Goal: Complete application form

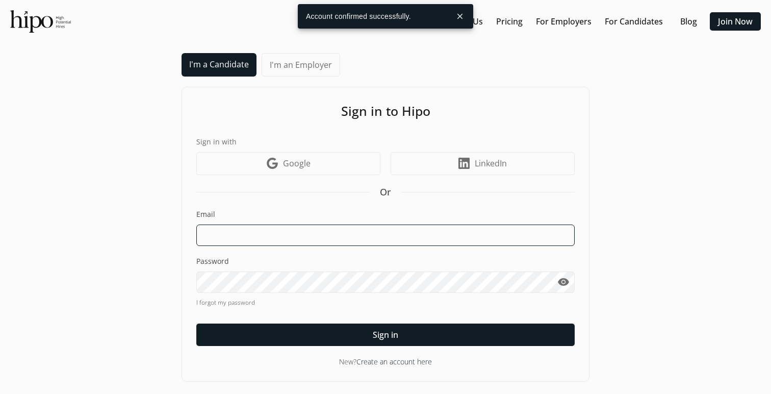
click at [327, 230] on input at bounding box center [385, 234] width 378 height 21
type input "[EMAIL_ADDRESS][DOMAIN_NAME]"
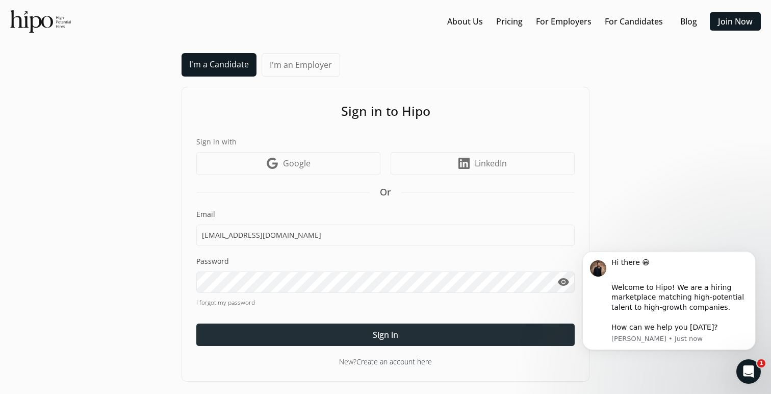
click at [401, 340] on div at bounding box center [385, 334] width 378 height 22
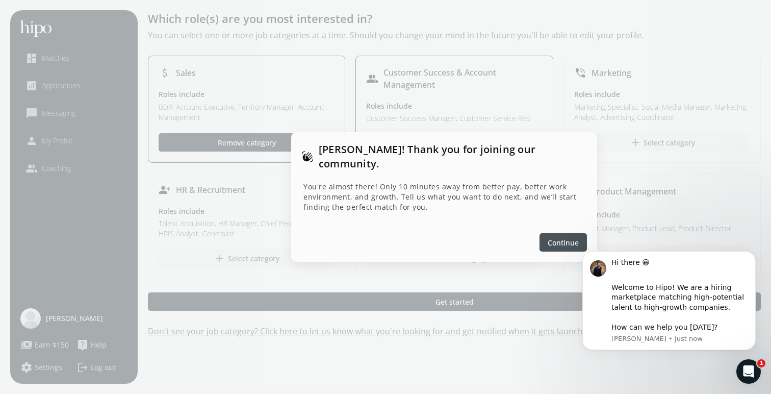
click at [559, 237] on span "Continue" at bounding box center [563, 242] width 31 height 11
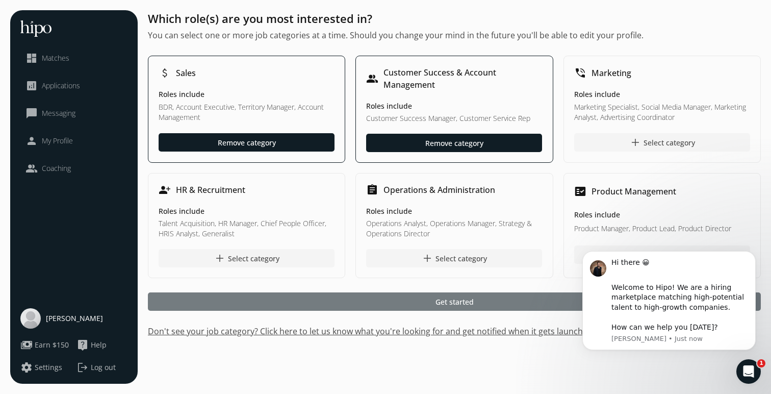
click at [461, 300] on span "Get started" at bounding box center [455, 301] width 38 height 11
click at [454, 306] on span "Get started" at bounding box center [455, 301] width 38 height 11
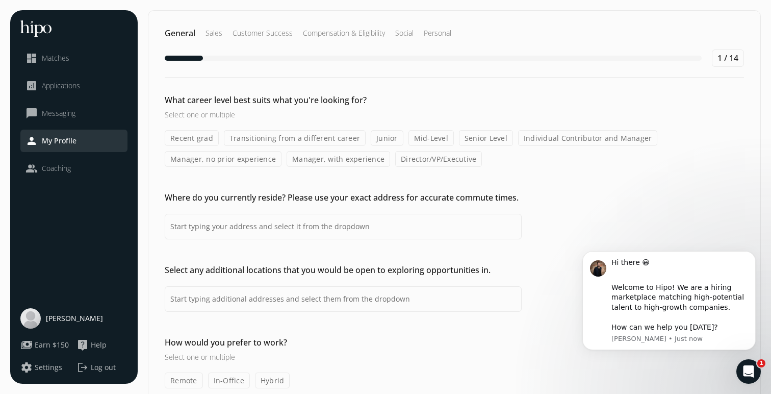
click at [438, 137] on label "Mid-Level" at bounding box center [431, 138] width 45 height 16
click at [0, 0] on input "Mid-Level" at bounding box center [0, 0] width 0 height 0
click at [355, 158] on label "Manager, with experience" at bounding box center [339, 159] width 104 height 16
click at [0, 0] on input "Manager, with experience" at bounding box center [0, 0] width 0 height 0
click at [551, 144] on label "Individual Contributor and Manager" at bounding box center [588, 138] width 140 height 16
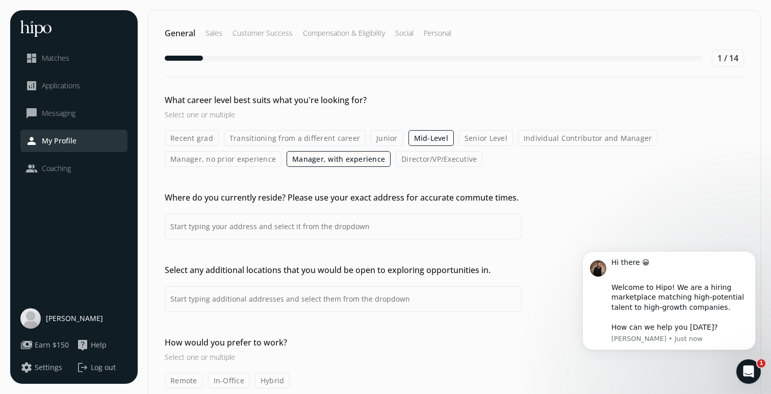
click at [0, 0] on input "Individual Contributor and Manager" at bounding box center [0, 0] width 0 height 0
click at [480, 135] on label "Senior Level" at bounding box center [486, 138] width 54 height 16
click at [0, 0] on input "Senior Level" at bounding box center [0, 0] width 0 height 0
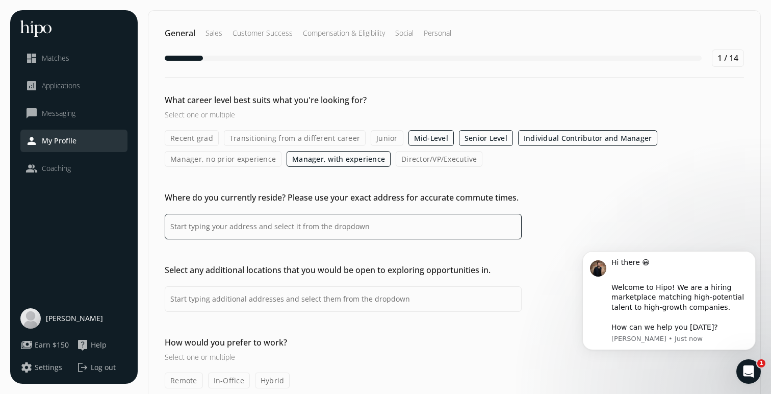
click at [375, 235] on input at bounding box center [343, 227] width 357 height 26
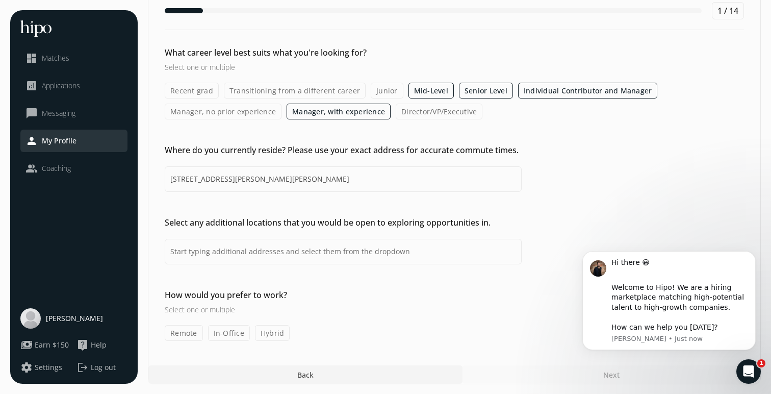
scroll to position [48, 0]
click at [186, 332] on label "Remote" at bounding box center [184, 332] width 38 height 16
click at [0, 0] on input "Remote" at bounding box center [0, 0] width 0 height 0
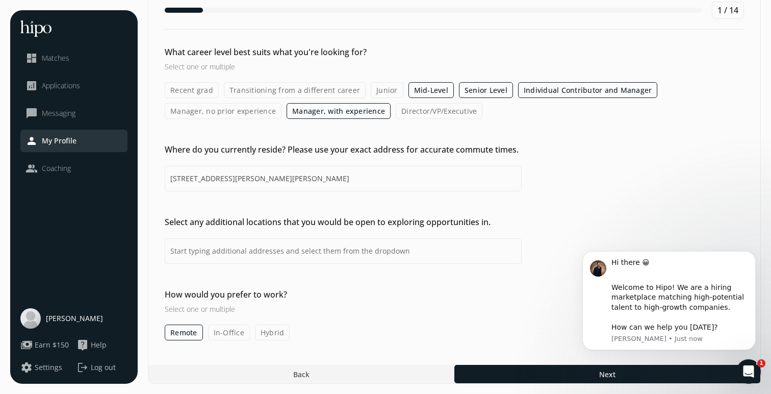
click at [243, 334] on label "In-Office" at bounding box center [229, 332] width 42 height 16
click at [0, 0] on input "In-Office" at bounding box center [0, 0] width 0 height 0
click at [286, 330] on label "Hybrid" at bounding box center [272, 332] width 35 height 16
click at [0, 0] on input "Hybrid" at bounding box center [0, 0] width 0 height 0
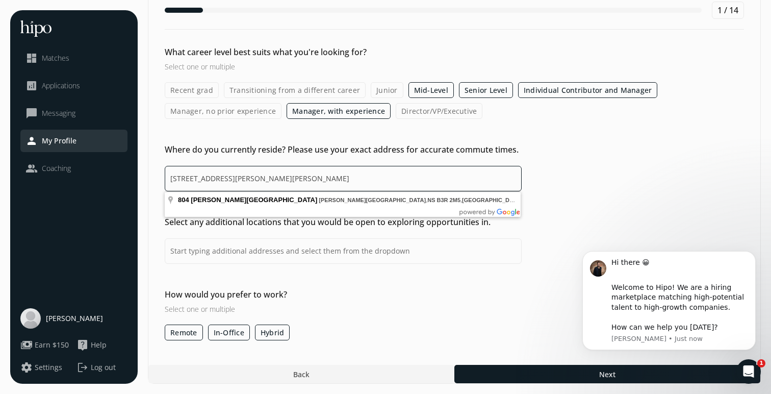
drag, startPoint x: 403, startPoint y: 176, endPoint x: 61, endPoint y: 152, distance: 343.5
click at [61, 152] on div "menu close dashboard Matches analytics Applications chat_bubble_outline Messagi…" at bounding box center [385, 172] width 751 height 421
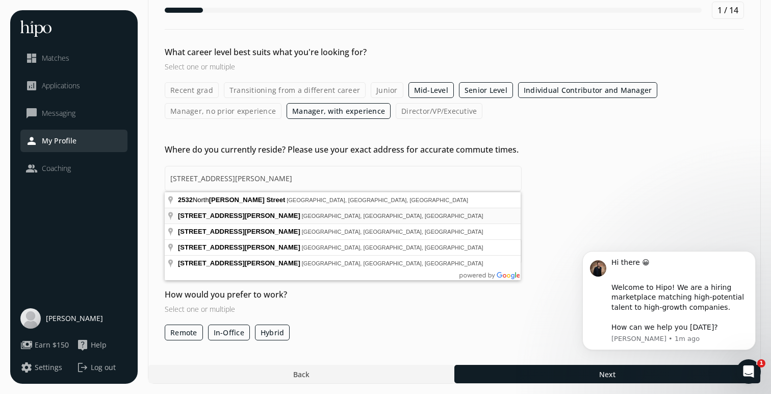
type input "[STREET_ADDRESS][PERSON_NAME]"
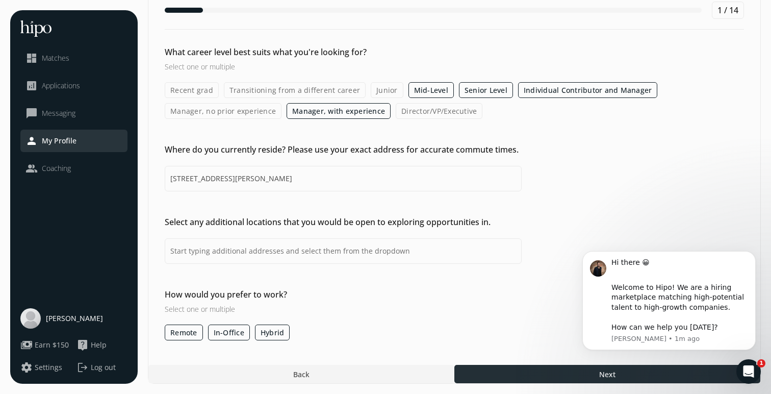
click at [563, 383] on div at bounding box center [607, 374] width 306 height 18
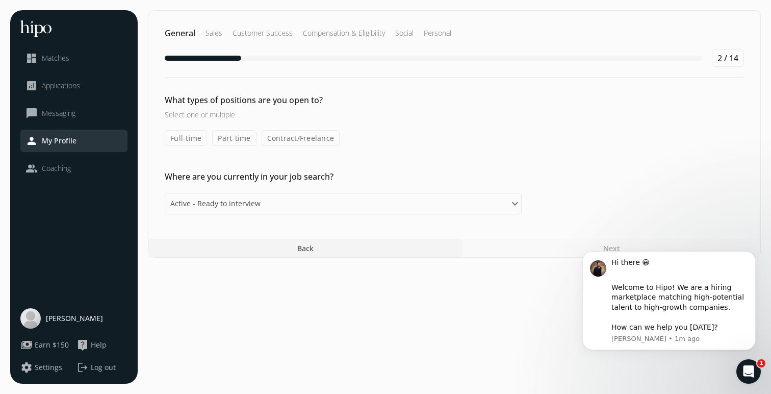
click at [175, 141] on label "Full-time" at bounding box center [186, 138] width 42 height 16
click at [0, 0] on input "Full-time" at bounding box center [0, 0] width 0 height 0
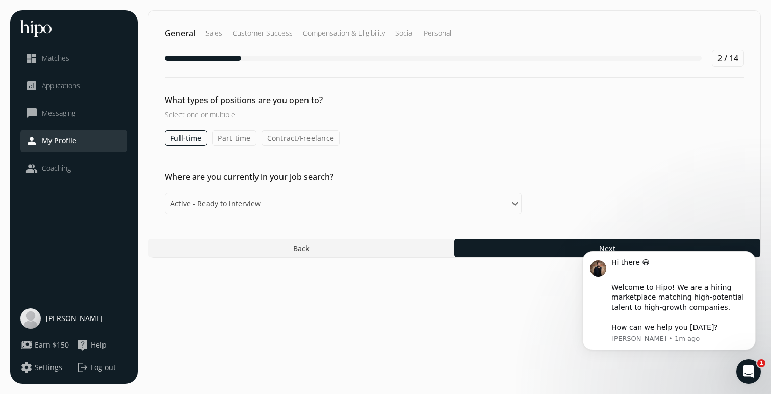
click at [284, 137] on label "Contract/Freelance" at bounding box center [301, 138] width 79 height 16
click at [0, 0] on input "Contract/Freelance" at bounding box center [0, 0] width 0 height 0
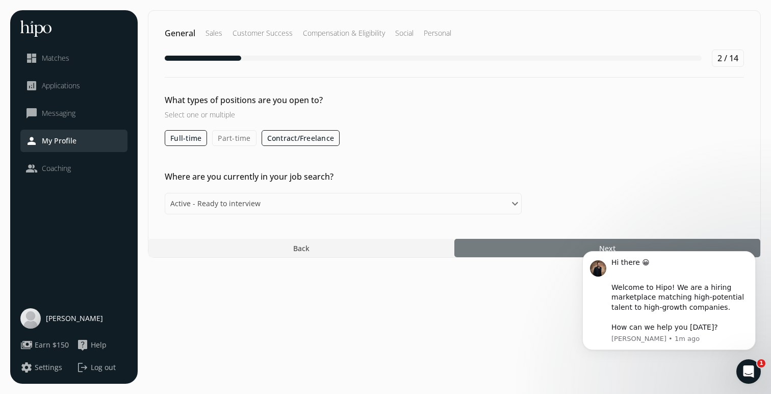
click at [524, 251] on div at bounding box center [607, 248] width 306 height 18
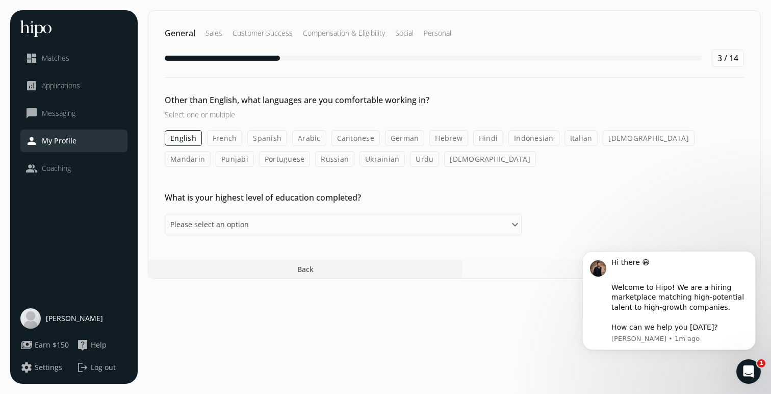
click at [484, 137] on label "Hindi" at bounding box center [488, 138] width 30 height 16
click at [0, 0] on input "Hindi" at bounding box center [0, 0] width 0 height 0
click at [486, 230] on select "Please select an option Some High School High School Diploma Some University or…" at bounding box center [343, 224] width 357 height 21
select select "master"
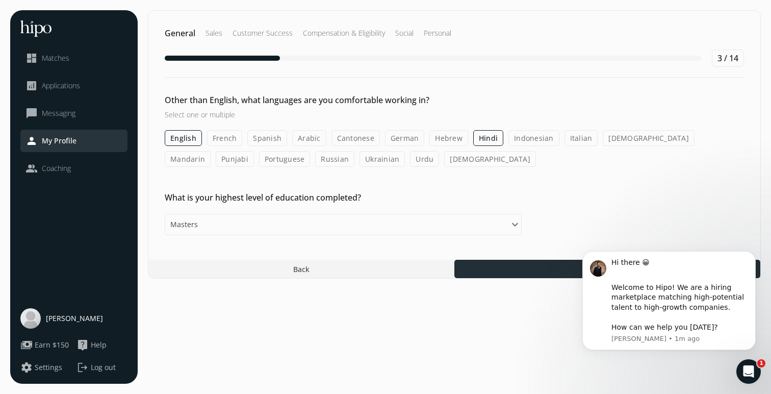
click at [533, 273] on div at bounding box center [607, 269] width 306 height 18
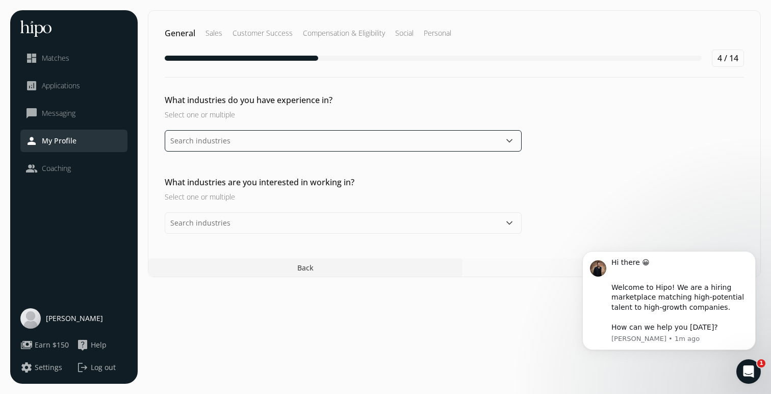
click at [412, 143] on input "text" at bounding box center [343, 140] width 357 height 21
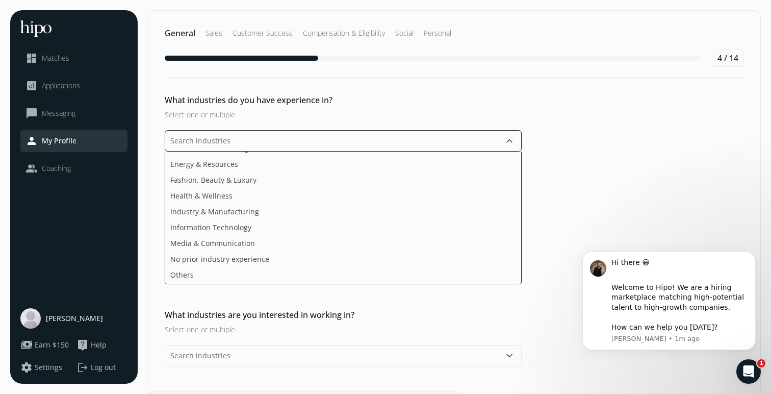
scroll to position [93, 0]
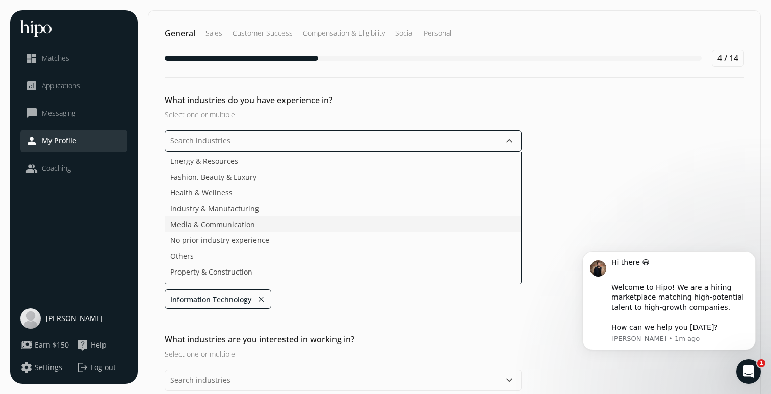
click at [365, 232] on li "Media & Communication" at bounding box center [343, 240] width 356 height 16
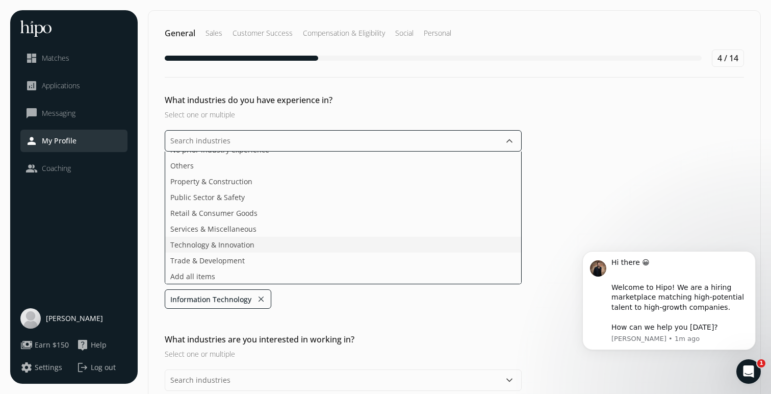
scroll to position [168, 0]
click at [336, 244] on ul "Agriculture & Food Arts, Media & Entertainment Business & Financial Services De…" at bounding box center [343, 217] width 357 height 133
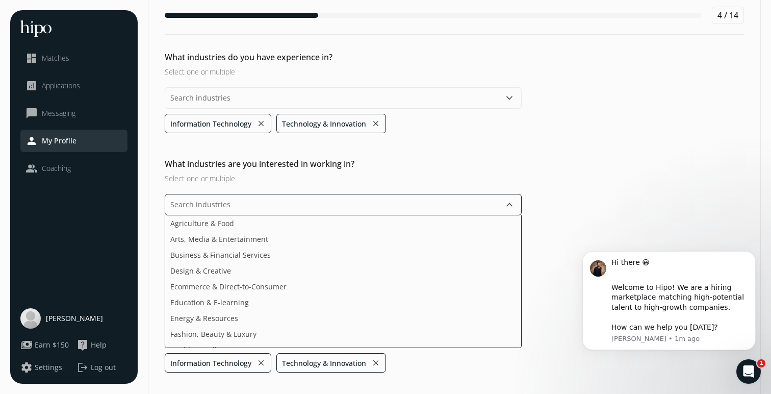
scroll to position [0, 0]
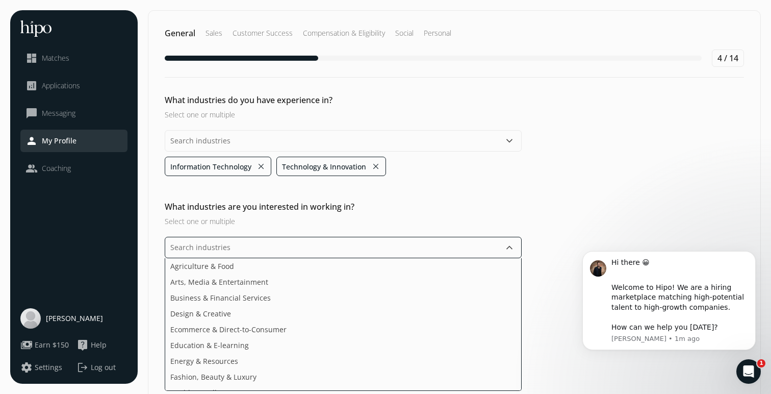
click at [462, 342] on div "keyboard_arrow_down Agriculture & Food Arts, Media & Entertainment Business & F…" at bounding box center [343, 326] width 357 height 179
click at [421, 359] on ul "Agriculture & Food Arts, Media & Entertainment Business & Financial Services De…" at bounding box center [343, 324] width 357 height 133
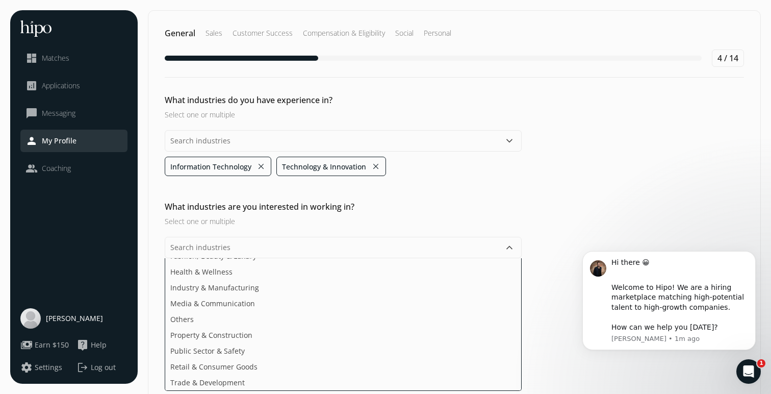
click html "Hi there 😀 ​ Welcome to Hipo! We are a hiring marketplace matching high-potenti…"
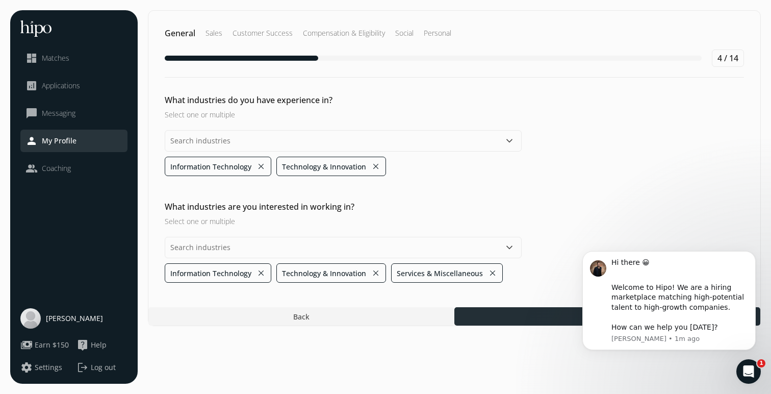
click at [560, 313] on div at bounding box center [607, 316] width 306 height 18
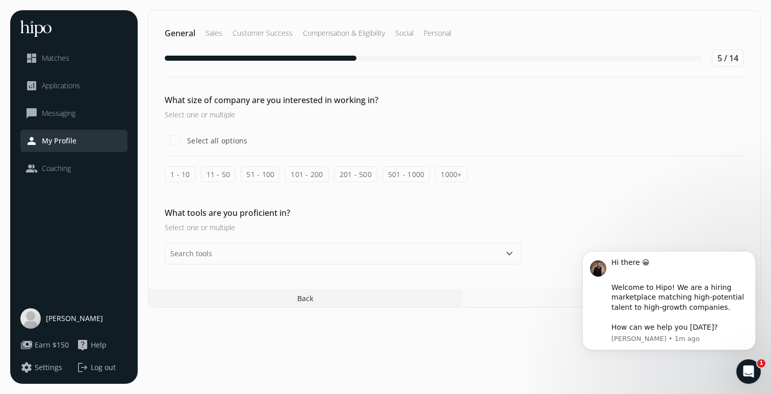
click at [212, 142] on label "Select all options" at bounding box center [216, 140] width 63 height 11
click at [185, 142] on input "Select all options" at bounding box center [175, 140] width 20 height 20
checkbox input "true"
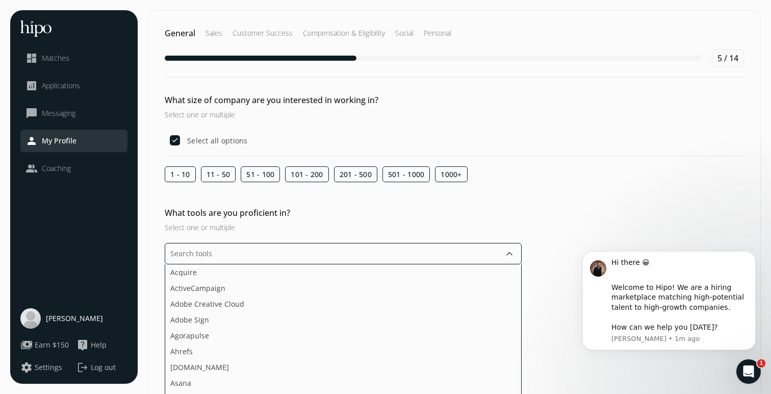
click at [287, 257] on input "text" at bounding box center [343, 253] width 357 height 21
click at [296, 294] on li "Microsoft Office" at bounding box center [343, 302] width 356 height 16
click at [296, 294] on li "Microsoft Word" at bounding box center [343, 302] width 356 height 16
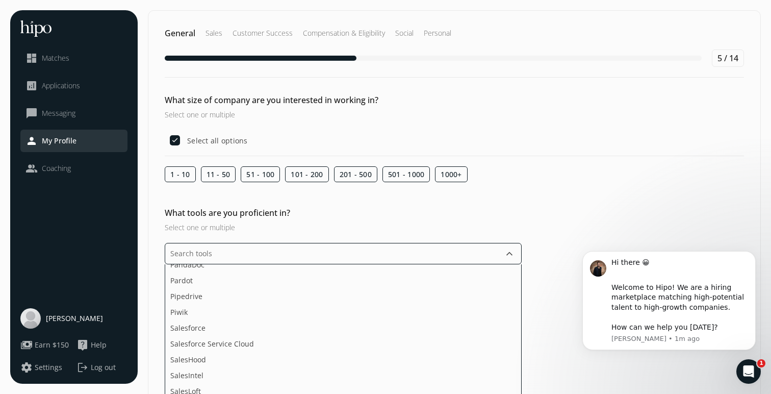
scroll to position [1509, 0]
click at [328, 289] on li "Pardot" at bounding box center [343, 297] width 356 height 16
click at [349, 285] on li "Salesforce" at bounding box center [343, 293] width 356 height 16
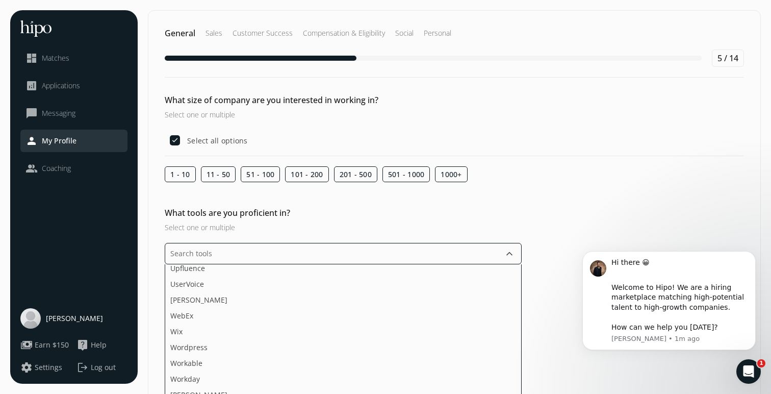
scroll to position [1925, 0]
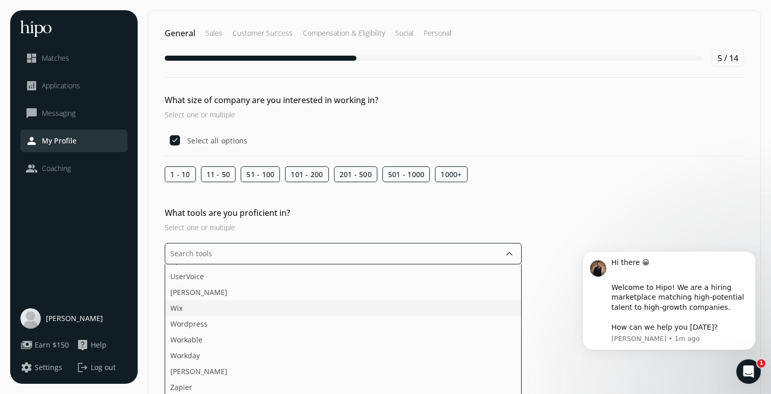
click at [336, 316] on li "Wix" at bounding box center [343, 324] width 356 height 16
click at [336, 368] on ul "Acquire ActiveCampaign Adobe Creative Cloud Adobe Sign Agorapulse Ahrefs [DOMAI…" at bounding box center [343, 330] width 357 height 133
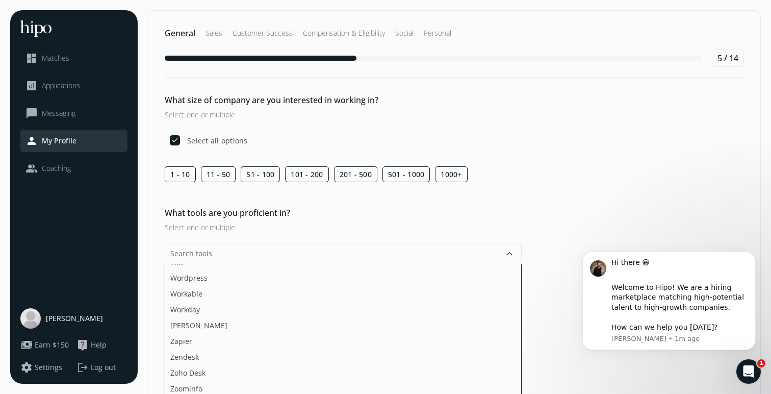
click at [555, 324] on div "General Sales Customer Success Compensation & Eligibility Social Personal 5 / 1…" at bounding box center [454, 249] width 613 height 479
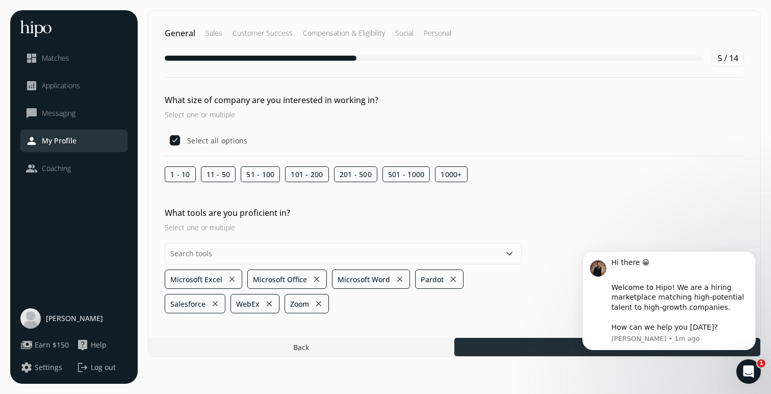
click at [554, 342] on div at bounding box center [607, 347] width 306 height 18
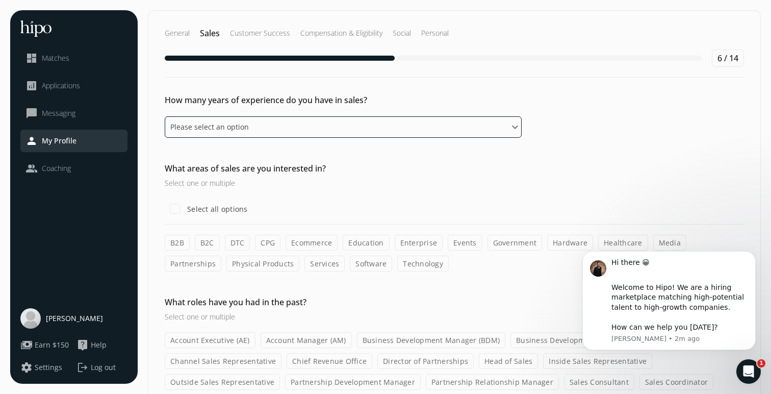
click at [420, 129] on select "Please select an option 0 - 1 years 2 - 3 years 4 - 5 years 6 - 8 years 9+ years" at bounding box center [343, 126] width 357 height 21
select select "nine_plus_years"
click at [171, 241] on label "B2B" at bounding box center [177, 243] width 25 height 16
click at [0, 0] on input "B2B" at bounding box center [0, 0] width 0 height 0
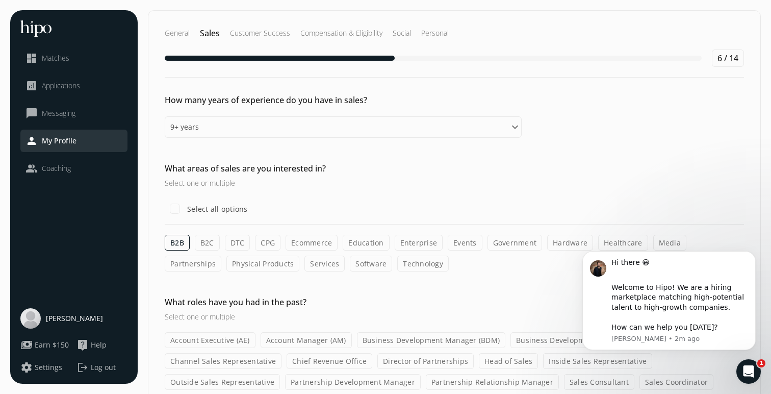
click at [415, 246] on label "Enterprise" at bounding box center [419, 243] width 48 height 16
click at [0, 0] on input "Enterprise" at bounding box center [0, 0] width 0 height 0
click at [350, 265] on label "Software" at bounding box center [371, 264] width 42 height 16
click at [0, 0] on input "Software" at bounding box center [0, 0] width 0 height 0
click at [304, 264] on label "Services" at bounding box center [324, 264] width 40 height 16
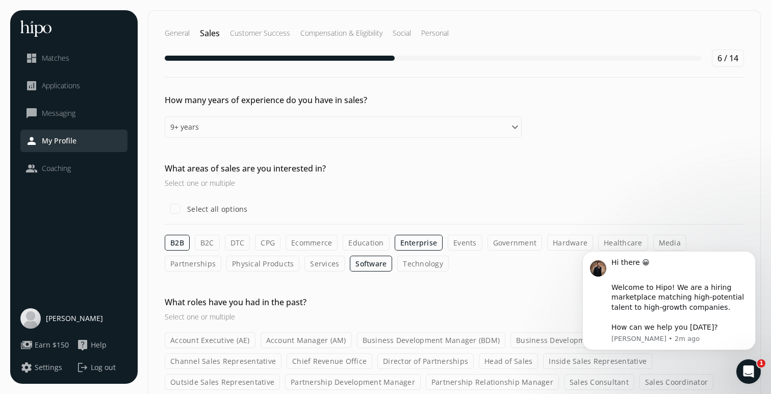
click at [0, 0] on input "Services" at bounding box center [0, 0] width 0 height 0
click at [397, 266] on label "Technology" at bounding box center [423, 264] width 52 height 16
click at [0, 0] on input "Technology" at bounding box center [0, 0] width 0 height 0
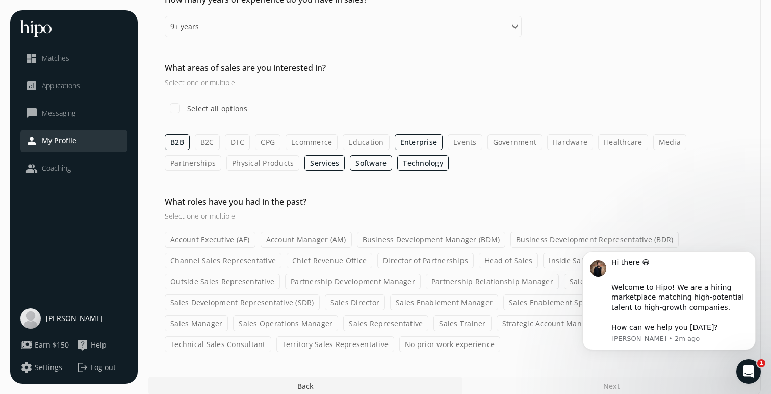
scroll to position [112, 0]
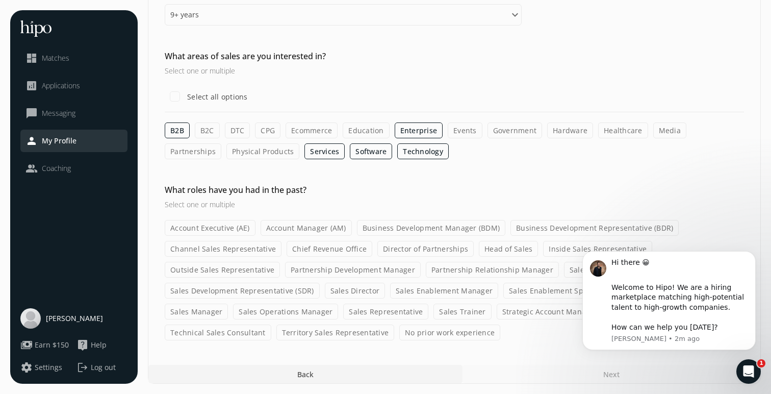
click at [291, 227] on label "Account Manager (AM)" at bounding box center [306, 228] width 91 height 16
click at [0, 0] on input "Account Manager (AM)" at bounding box center [0, 0] width 0 height 0
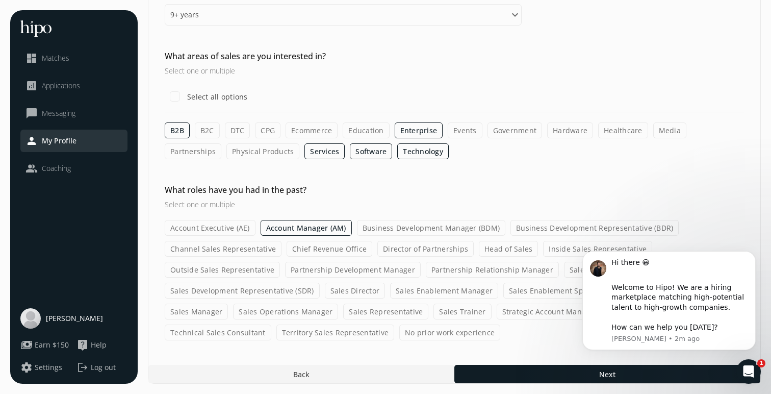
click at [424, 227] on label "Business Development Manager (BDM)" at bounding box center [431, 228] width 149 height 16
click at [0, 0] on input "Business Development Manager (BDM)" at bounding box center [0, 0] width 0 height 0
click at [540, 232] on label "Business Development Representative (BDR)" at bounding box center [595, 228] width 168 height 16
click at [0, 0] on input "Business Development Representative (BDR)" at bounding box center [0, 0] width 0 height 0
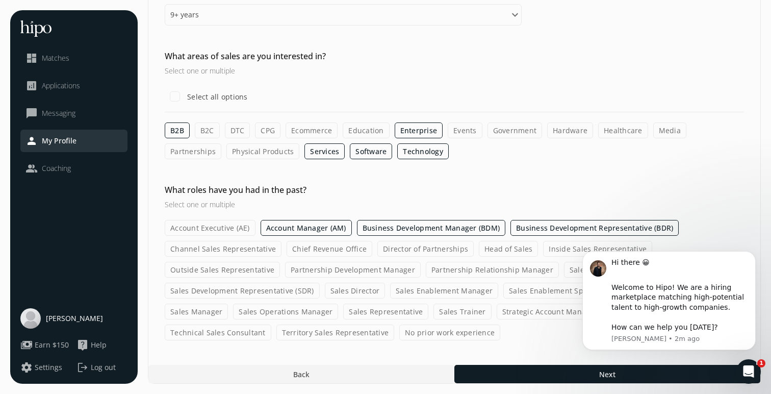
click at [283, 290] on label "Sales Development Representative (SDR)" at bounding box center [242, 291] width 155 height 16
click at [0, 0] on input "Sales Development Representative (SDR)" at bounding box center [0, 0] width 0 height 0
click at [756, 259] on button "Dismiss notification" at bounding box center [752, 253] width 13 height 13
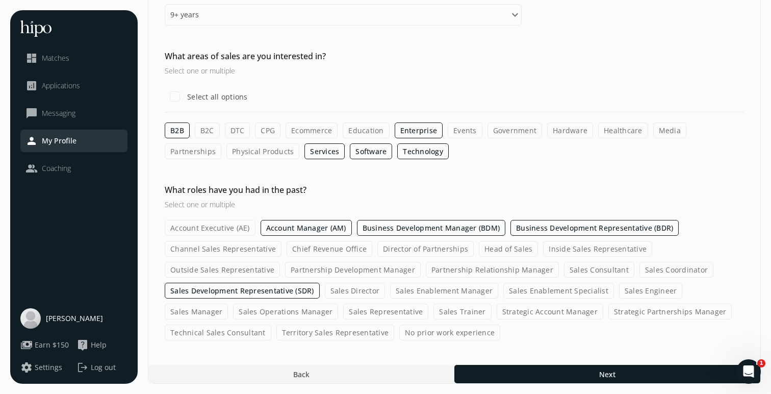
click at [434, 292] on label "Sales Enablement Manager" at bounding box center [444, 291] width 108 height 16
click at [0, 0] on input "Sales Enablement Manager" at bounding box center [0, 0] width 0 height 0
click at [531, 289] on label "Sales Enablement Specialist" at bounding box center [558, 291] width 111 height 16
click at [0, 0] on input "Sales Enablement Specialist" at bounding box center [0, 0] width 0 height 0
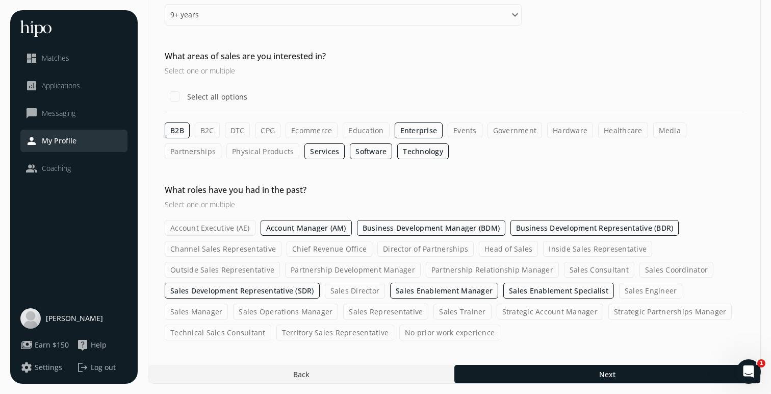
click at [228, 303] on label "Sales Manager" at bounding box center [196, 311] width 63 height 16
click at [0, 0] on input "Sales Manager" at bounding box center [0, 0] width 0 height 0
click at [592, 249] on label "Inside Sales Representative" at bounding box center [597, 249] width 109 height 16
click at [0, 0] on input "Inside Sales Representative" at bounding box center [0, 0] width 0 height 0
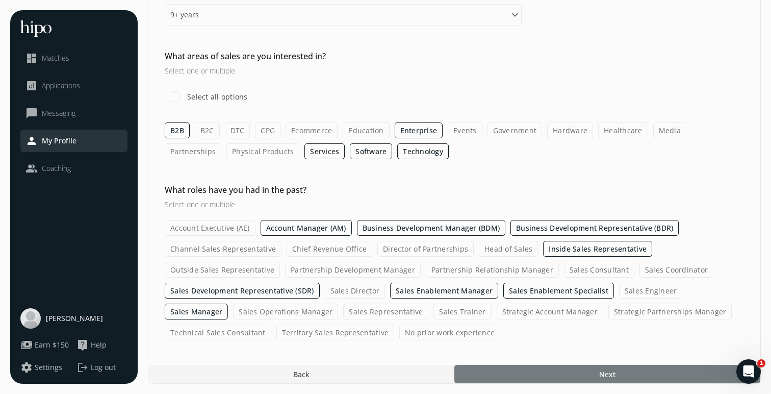
click at [616, 376] on div at bounding box center [607, 374] width 306 height 18
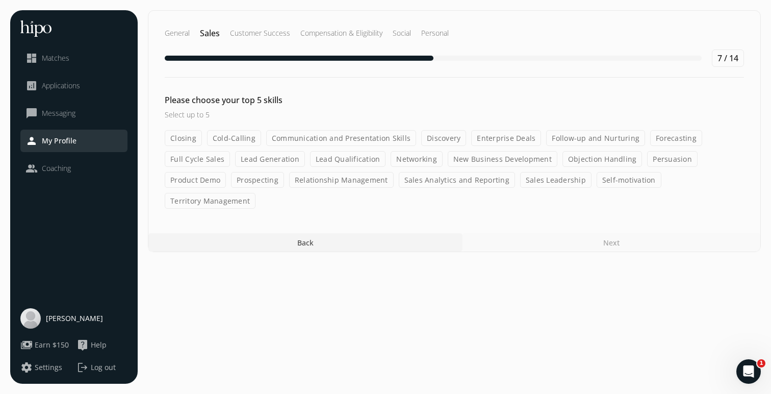
click at [283, 162] on label "Lead Generation" at bounding box center [270, 159] width 70 height 16
click at [0, 0] on input "Lead Generation" at bounding box center [0, 0] width 0 height 0
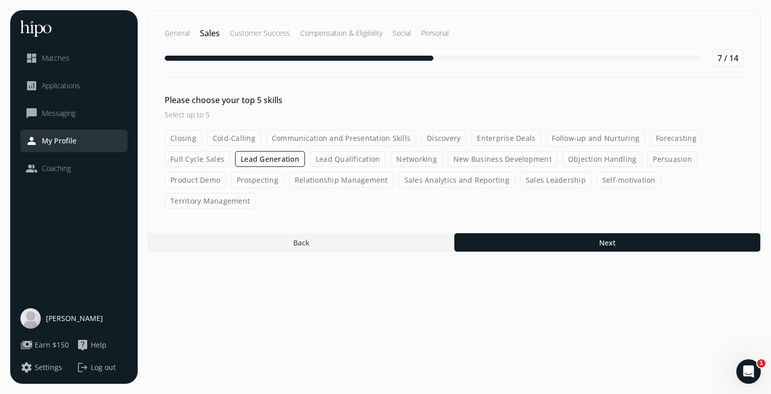
click at [217, 158] on label "Full Cycle Sales" at bounding box center [197, 159] width 65 height 16
click at [0, 0] on input "Full Cycle Sales" at bounding box center [0, 0] width 0 height 0
click at [344, 159] on label "Lead Qualification" at bounding box center [348, 159] width 76 height 16
click at [0, 0] on input "Lead Qualification" at bounding box center [0, 0] width 0 height 0
click at [290, 159] on label "Lead Generation" at bounding box center [270, 159] width 70 height 16
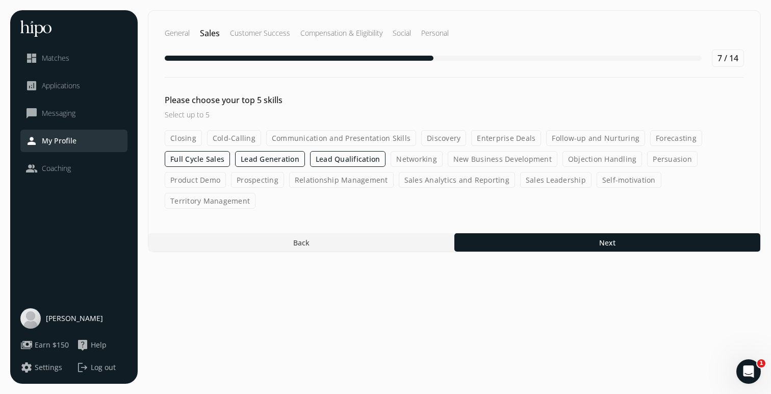
click at [0, 0] on input "Lead Generation" at bounding box center [0, 0] width 0 height 0
click at [511, 162] on label "New Business Development" at bounding box center [503, 159] width 110 height 16
click at [0, 0] on input "New Business Development" at bounding box center [0, 0] width 0 height 0
click at [507, 137] on label "Enterprise Deals" at bounding box center [506, 138] width 70 height 16
click at [0, 0] on input "Enterprise Deals" at bounding box center [0, 0] width 0 height 0
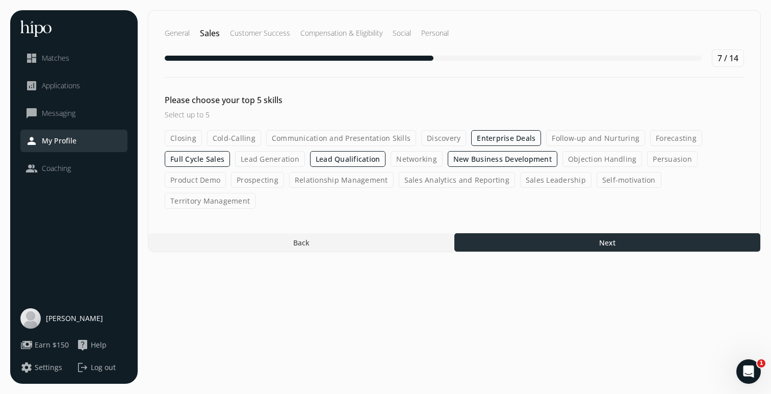
click at [613, 237] on span "Next" at bounding box center [607, 242] width 16 height 11
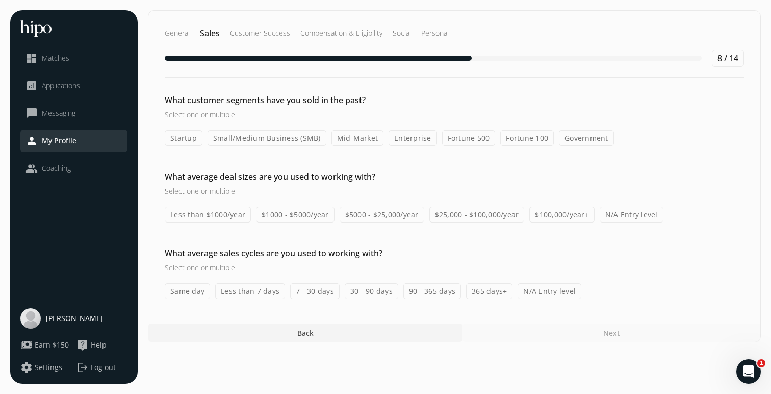
click at [528, 139] on label "Fortune 100" at bounding box center [527, 138] width 54 height 16
click at [0, 0] on input "Fortune 100" at bounding box center [0, 0] width 0 height 0
click at [478, 140] on label "Fortune 500" at bounding box center [469, 138] width 54 height 16
click at [0, 0] on input "Fortune 500" at bounding box center [0, 0] width 0 height 0
click at [415, 141] on label "Enterprise" at bounding box center [413, 138] width 48 height 16
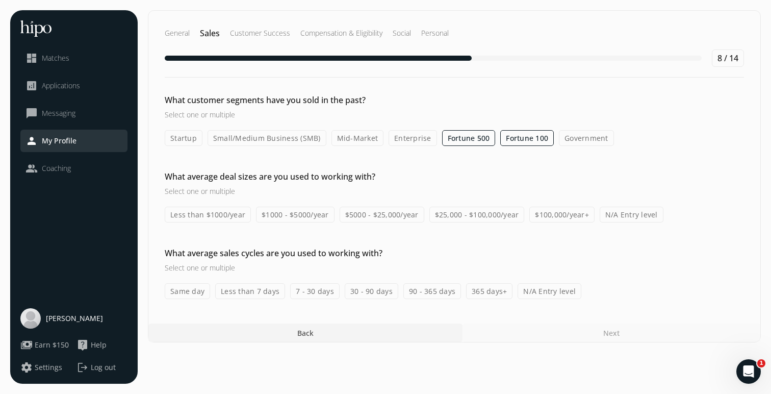
click at [0, 0] on input "Enterprise" at bounding box center [0, 0] width 0 height 0
click at [360, 136] on label "Mid-Market" at bounding box center [358, 138] width 53 height 16
click at [0, 0] on input "Mid-Market" at bounding box center [0, 0] width 0 height 0
click at [564, 211] on label "$100,000/year+" at bounding box center [561, 215] width 65 height 16
click at [0, 0] on input "$100,000/year+" at bounding box center [0, 0] width 0 height 0
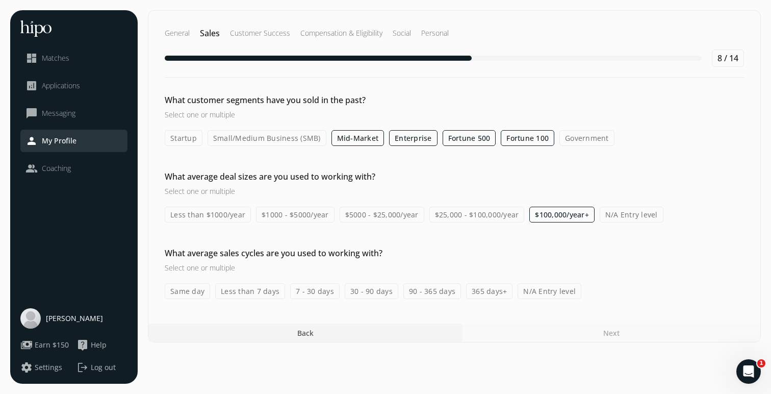
click at [440, 294] on label "90 - 365 days" at bounding box center [432, 291] width 58 height 16
click at [0, 0] on input "90 - 365 days" at bounding box center [0, 0] width 0 height 0
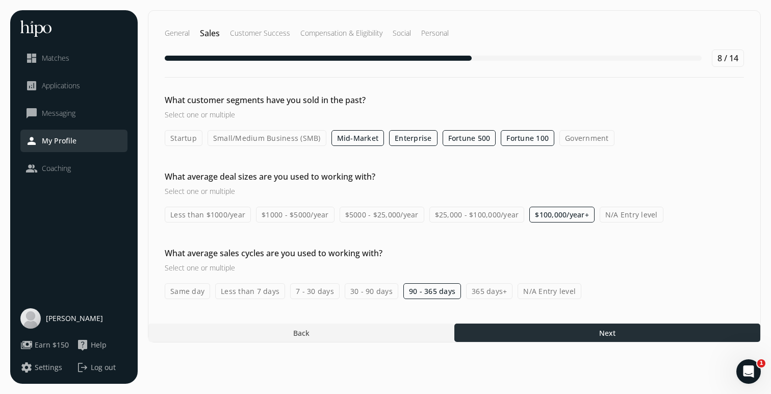
click at [601, 334] on span "Next" at bounding box center [607, 332] width 16 height 11
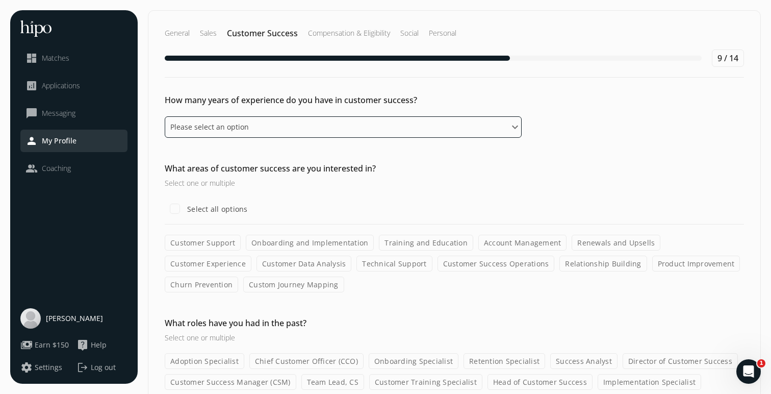
click at [461, 126] on select "Please select an option 0 - 1 years 2 - 3 years 4 - 5 years 6 - 8 years 9+ years" at bounding box center [343, 126] width 357 height 21
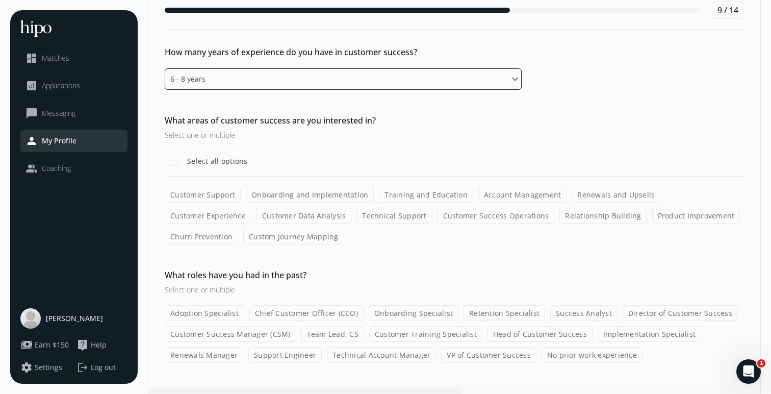
scroll to position [49, 0]
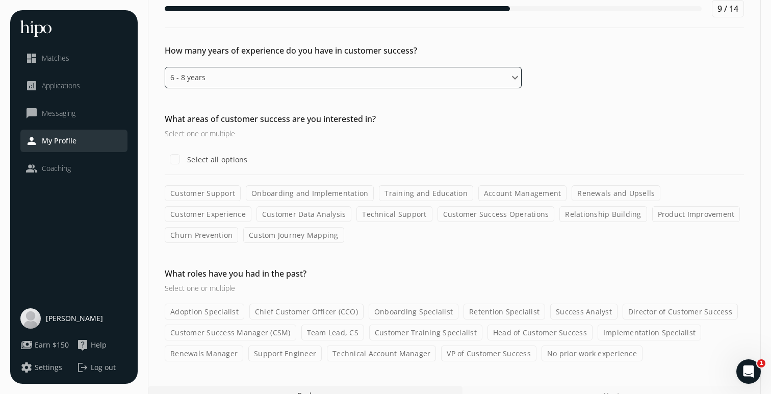
click at [473, 85] on select "Please select an option 0 - 1 years 2 - 3 years 4 - 5 years 6 - 8 years 9+ years" at bounding box center [343, 77] width 357 height 21
select select "four_five_years"
click at [507, 195] on label "Account Management" at bounding box center [522, 193] width 89 height 16
click at [0, 0] on input "Account Management" at bounding box center [0, 0] width 0 height 0
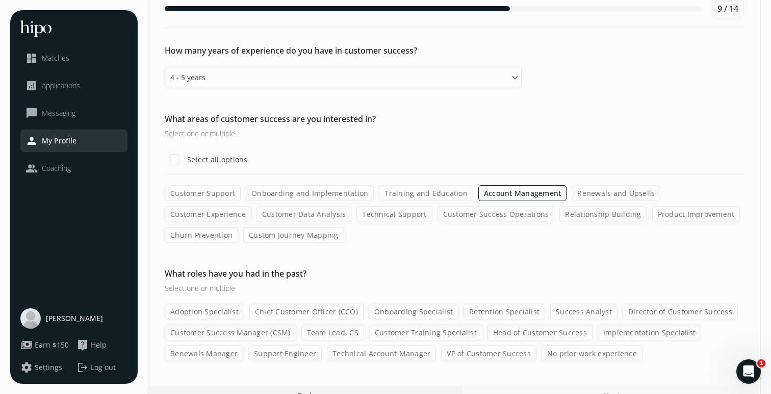
click at [637, 193] on label "Renewals and Upsells" at bounding box center [616, 193] width 89 height 16
click at [0, 0] on input "Renewals and Upsells" at bounding box center [0, 0] width 0 height 0
click at [559, 215] on label "Relationship Building" at bounding box center [602, 214] width 87 height 16
click at [0, 0] on input "Relationship Building" at bounding box center [0, 0] width 0 height 0
click at [243, 238] on label "Custom Journey Mapping" at bounding box center [293, 235] width 101 height 16
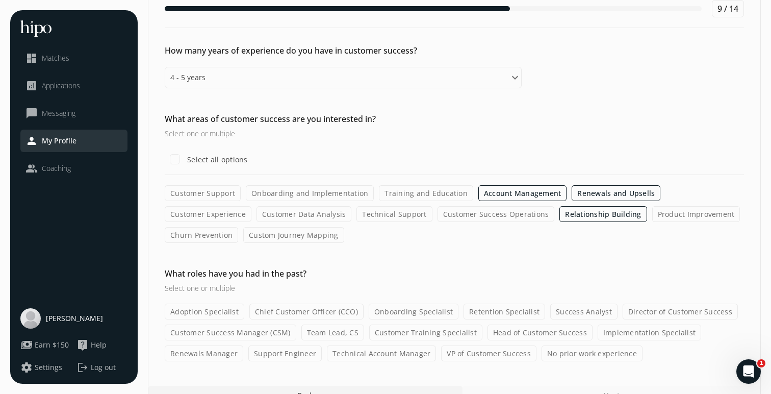
click at [0, 0] on input "Custom Journey Mapping" at bounding box center [0, 0] width 0 height 0
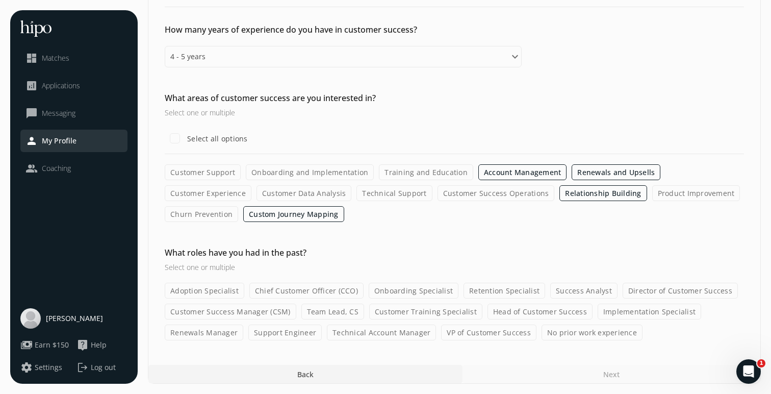
click at [272, 313] on label "Customer Success Manager (CSM)" at bounding box center [231, 311] width 132 height 16
click at [0, 0] on input "Customer Success Manager (CSM)" at bounding box center [0, 0] width 0 height 0
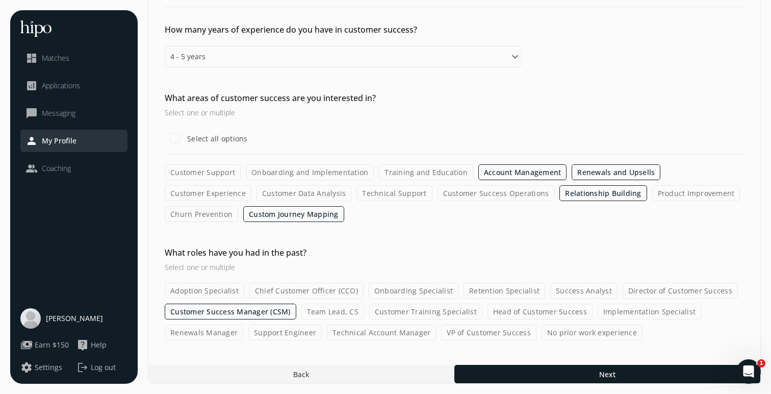
click at [552, 286] on label "Success Analyst" at bounding box center [583, 291] width 67 height 16
click at [0, 0] on input "Success Analyst" at bounding box center [0, 0] width 0 height 0
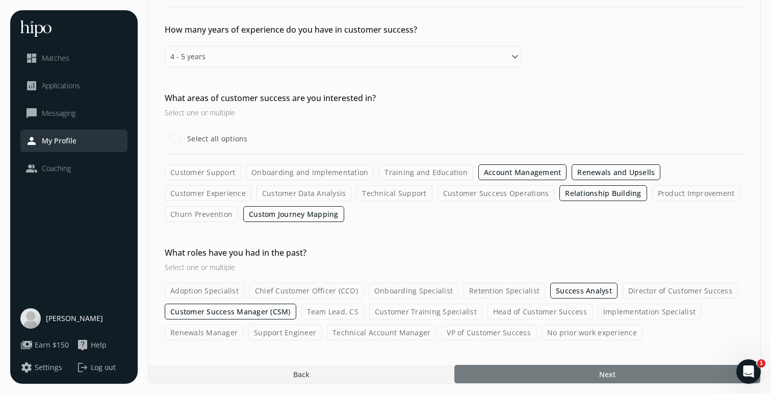
click at [519, 372] on div at bounding box center [607, 374] width 306 height 18
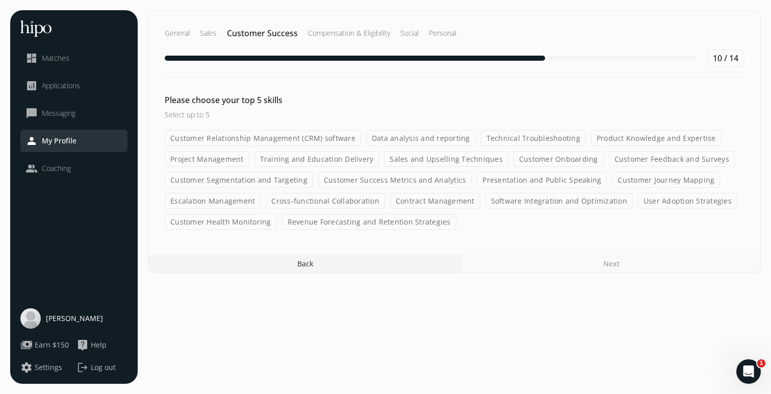
click at [446, 163] on label "Sales and Upselling Techniques" at bounding box center [446, 159] width 124 height 16
click at [0, 0] on input "Sales and Upselling Techniques" at bounding box center [0, 0] width 0 height 0
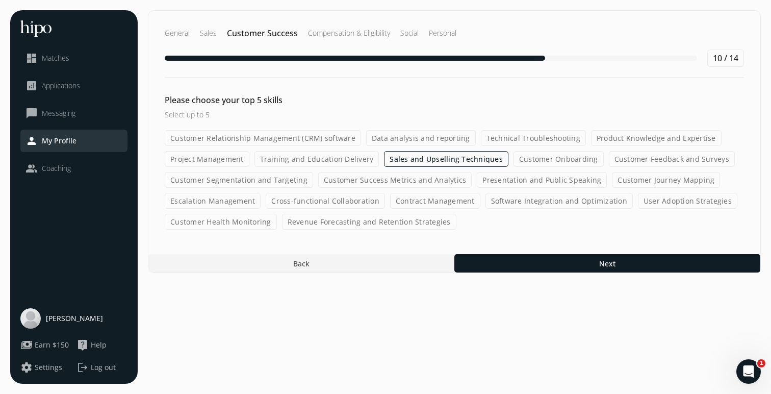
click at [648, 139] on label "Product Knowledge and Expertise" at bounding box center [656, 138] width 131 height 16
click at [0, 0] on input "Product Knowledge and Expertise" at bounding box center [0, 0] width 0 height 0
click at [268, 187] on label "Customer Segmentation and Targeting" at bounding box center [239, 180] width 148 height 16
click at [0, 0] on input "Customer Segmentation and Targeting" at bounding box center [0, 0] width 0 height 0
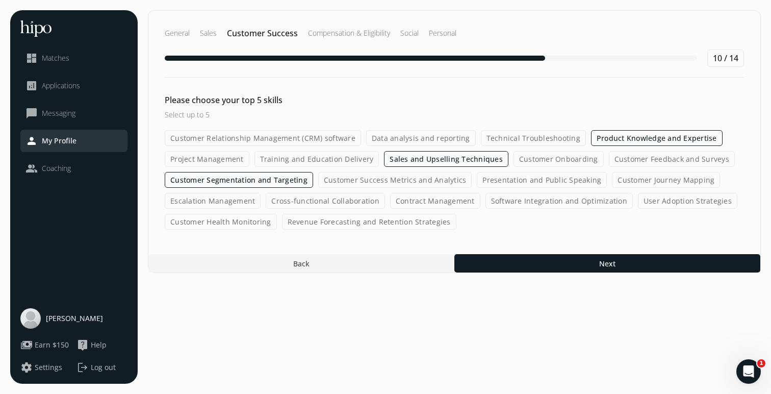
click at [543, 185] on label "Presentation and Public Speaking" at bounding box center [542, 180] width 130 height 16
click at [0, 0] on input "Presentation and Public Speaking" at bounding box center [0, 0] width 0 height 0
click at [332, 206] on label "Cross-functional Collaboration" at bounding box center [325, 201] width 119 height 16
click at [0, 0] on input "Cross-functional Collaboration" at bounding box center [0, 0] width 0 height 0
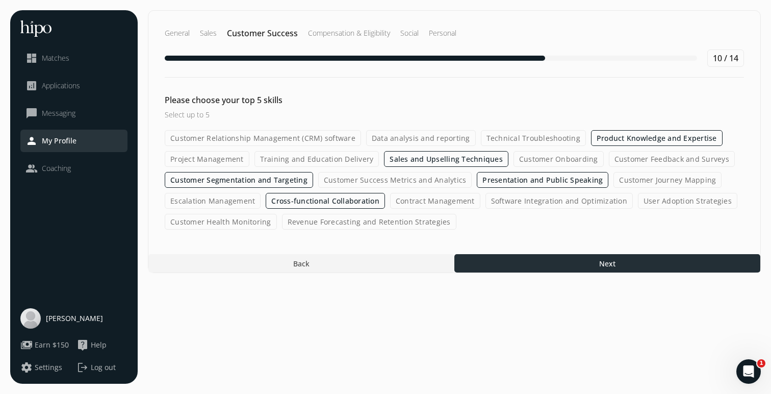
click at [627, 264] on div at bounding box center [607, 263] width 306 height 18
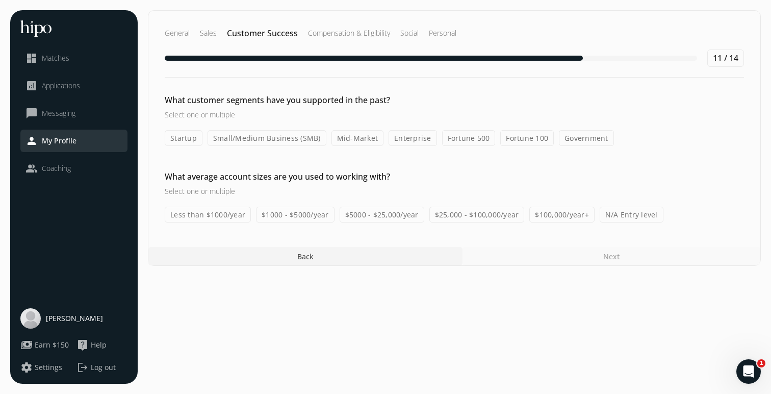
click at [363, 142] on label "Mid-Market" at bounding box center [358, 138] width 53 height 16
click at [0, 0] on input "Mid-Market" at bounding box center [0, 0] width 0 height 0
click at [413, 139] on label "Enterprise" at bounding box center [413, 138] width 48 height 16
click at [0, 0] on input "Enterprise" at bounding box center [0, 0] width 0 height 0
click at [463, 140] on label "Fortune 500" at bounding box center [470, 138] width 54 height 16
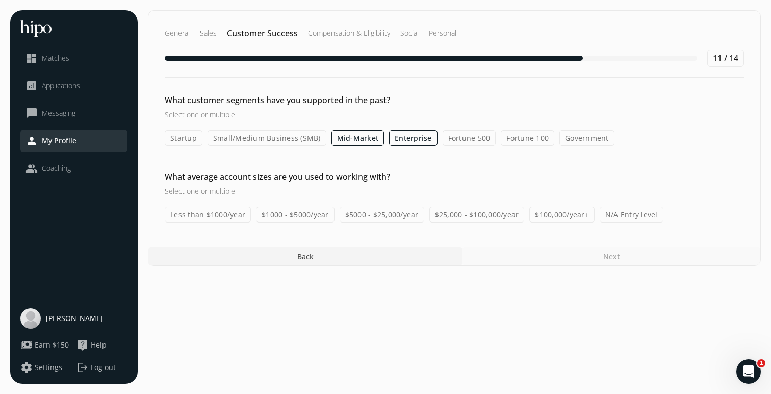
click at [0, 0] on input "Fortune 500" at bounding box center [0, 0] width 0 height 0
click at [524, 135] on label "Fortune 100" at bounding box center [528, 138] width 54 height 16
click at [0, 0] on input "Fortune 100" at bounding box center [0, 0] width 0 height 0
click at [567, 220] on label "$100,000/year+" at bounding box center [561, 215] width 65 height 16
click at [0, 0] on input "$100,000/year+" at bounding box center [0, 0] width 0 height 0
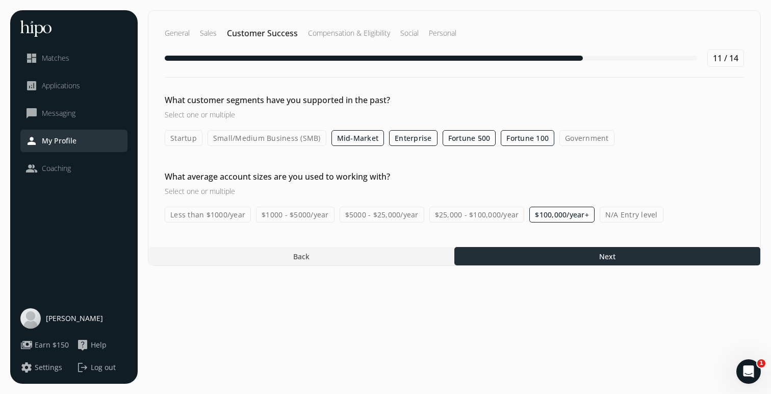
click at [614, 257] on span "Next" at bounding box center [607, 256] width 16 height 11
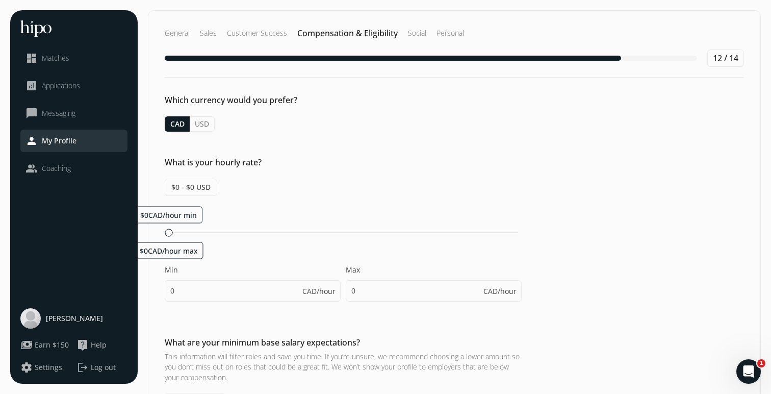
click at [321, 240] on div "$0CAD/hour min $0CAD/hour max Min 0 CAD/hour Max 0 CAD/hour" at bounding box center [343, 259] width 357 height 106
click at [272, 287] on input "0" at bounding box center [253, 290] width 176 height 21
type input "55"
click at [381, 293] on input "56" at bounding box center [434, 290] width 176 height 21
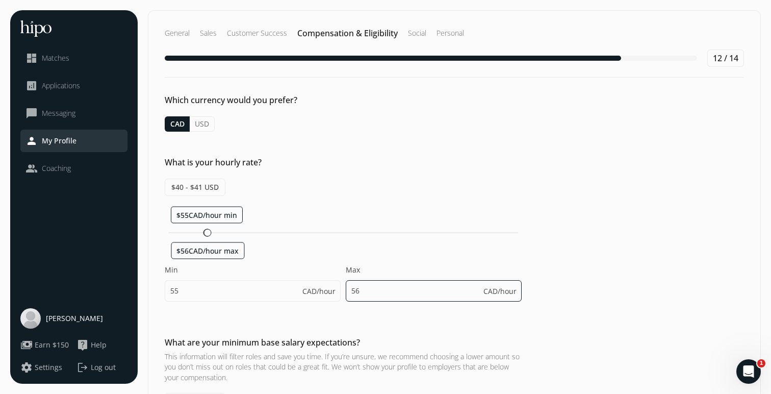
type input "5"
type input "90"
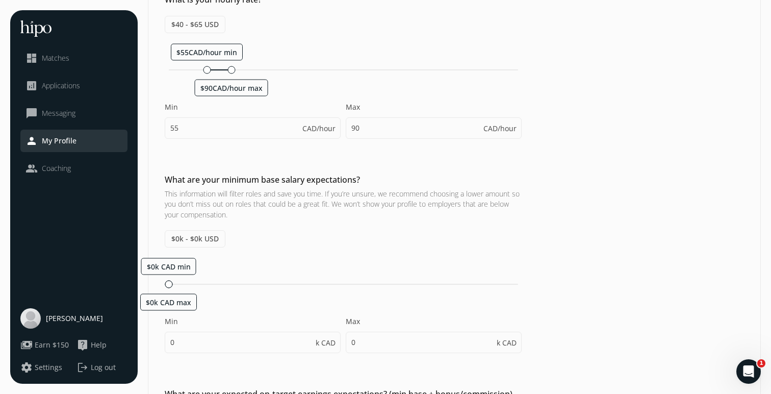
scroll to position [165, 0]
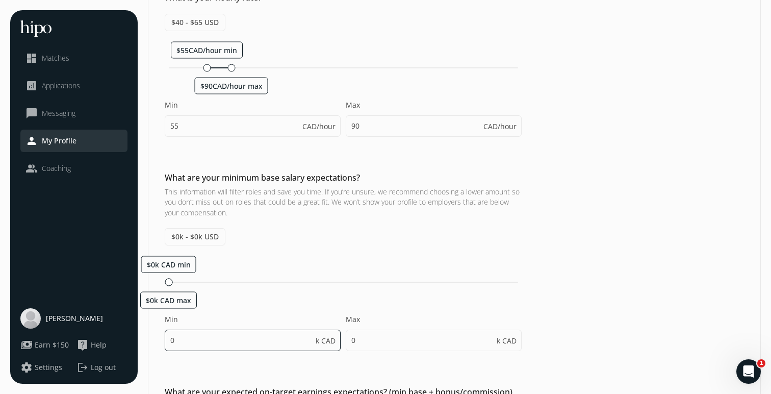
click at [270, 345] on input "0" at bounding box center [253, 339] width 176 height 21
type input "145"
type input "150"
type input "145"
type input "150"
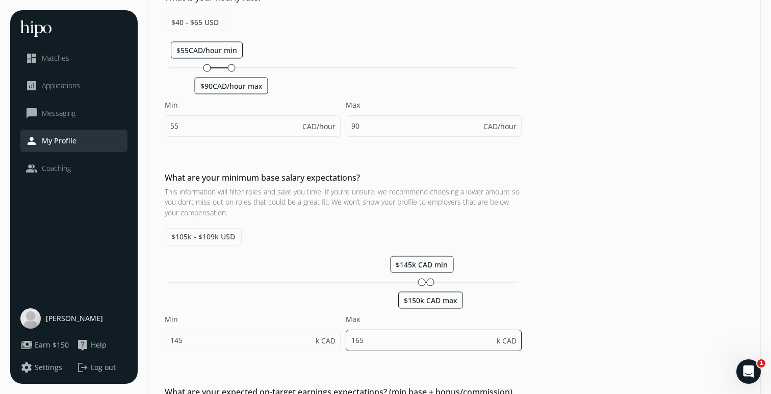
type input "165"
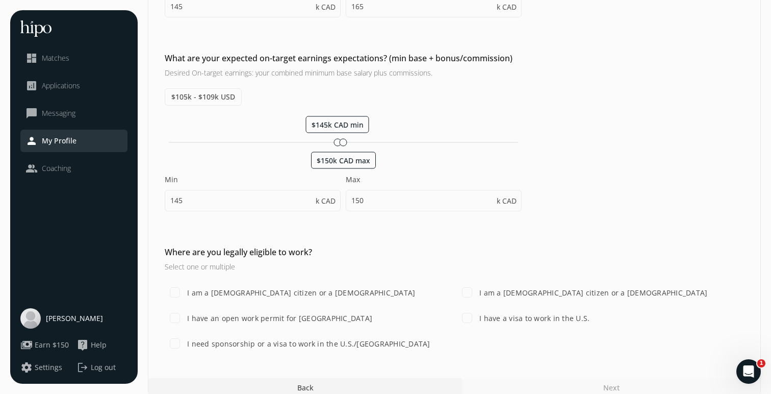
scroll to position [512, 0]
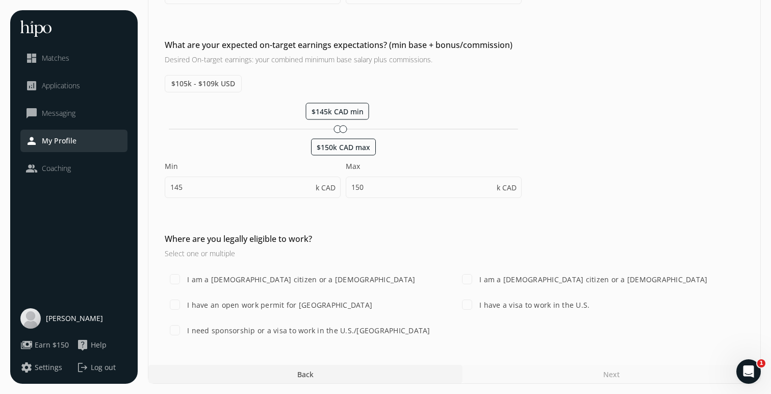
click at [493, 249] on h3 "Select one or multiple" at bounding box center [343, 253] width 357 height 11
click at [405, 189] on input "150" at bounding box center [434, 186] width 176 height 21
type input "165"
click at [619, 365] on div "Which currency would you prefer? CAD USD What is your hourly rate? $40 - $65 US…" at bounding box center [454, 374] width 612 height 18
click at [308, 277] on label "I am a [DEMOGRAPHIC_DATA] citizen or a [DEMOGRAPHIC_DATA]" at bounding box center [300, 279] width 230 height 11
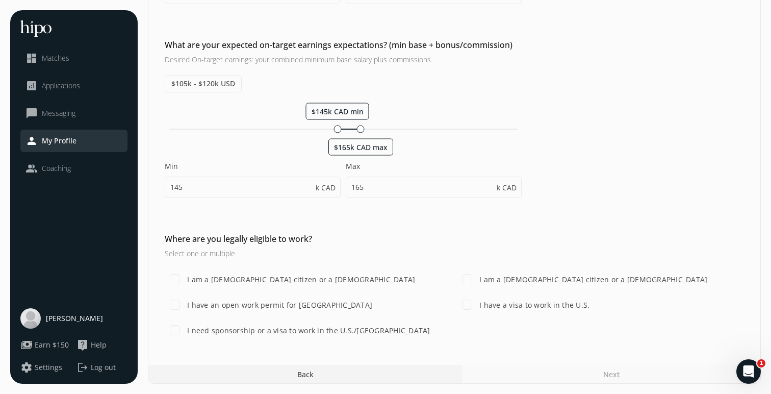
click at [185, 277] on input "I am a [DEMOGRAPHIC_DATA] citizen or a [DEMOGRAPHIC_DATA]" at bounding box center [175, 279] width 20 height 20
checkbox input "true"
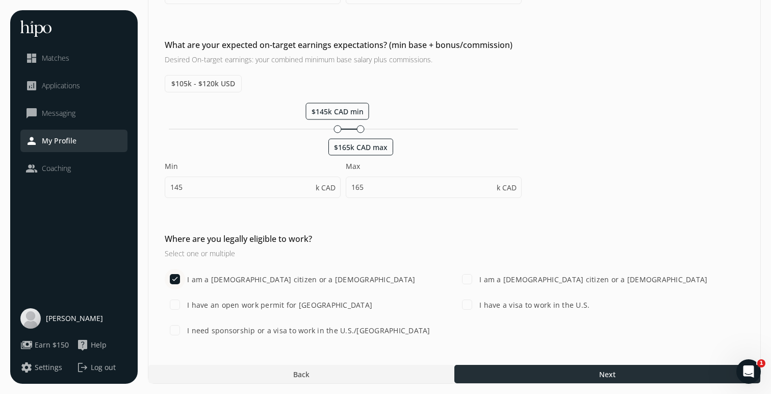
click at [609, 372] on span "Next" at bounding box center [607, 374] width 16 height 11
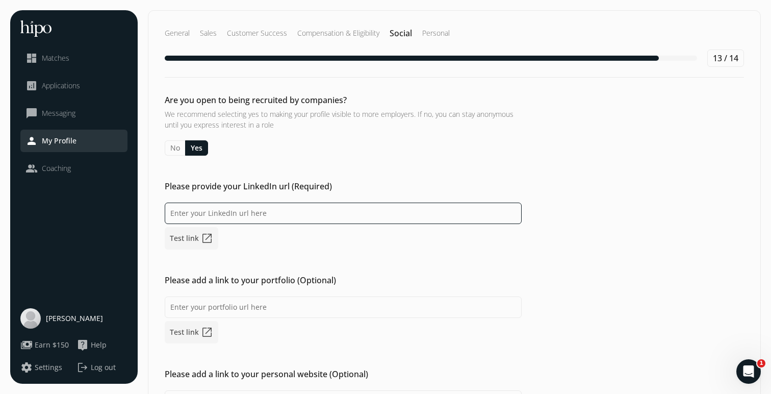
click at [280, 206] on input at bounding box center [343, 212] width 357 height 21
paste input "[URL][DOMAIN_NAME][PERSON_NAME]"
type input "[URL][DOMAIN_NAME][PERSON_NAME]"
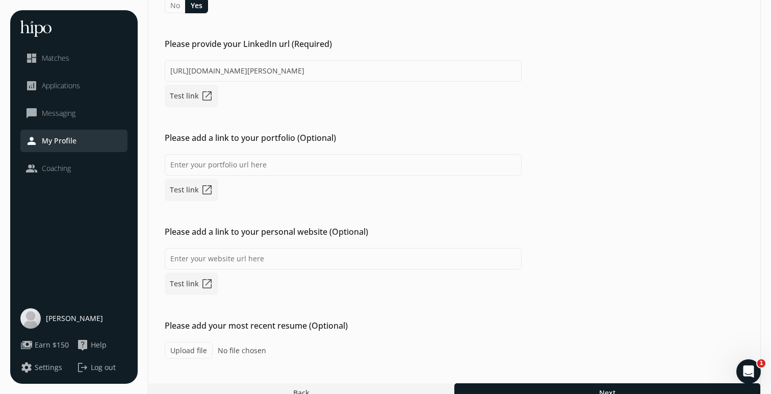
scroll to position [161, 0]
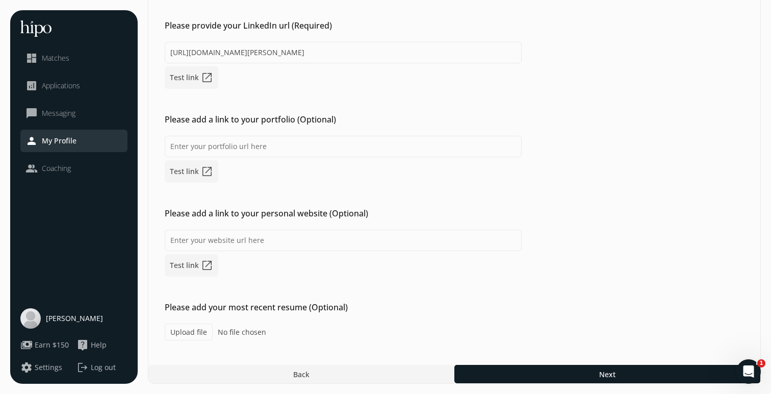
click at [200, 334] on label "Upload file" at bounding box center [189, 331] width 48 height 17
type input "C:\fakepath\Sovik_Jana_Resume_Type 1.pdf"
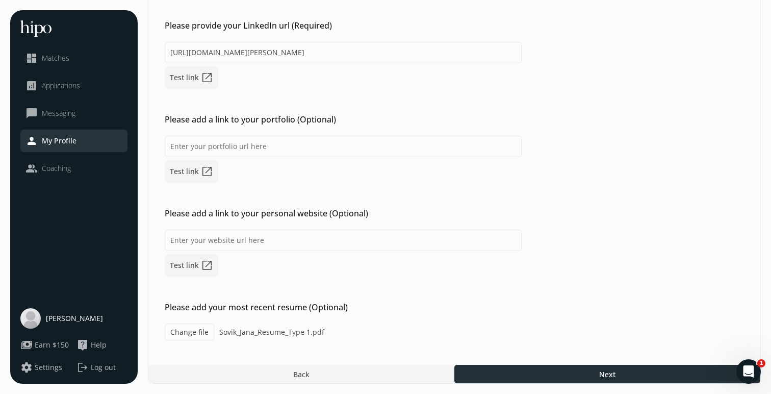
click at [621, 374] on div at bounding box center [607, 374] width 306 height 18
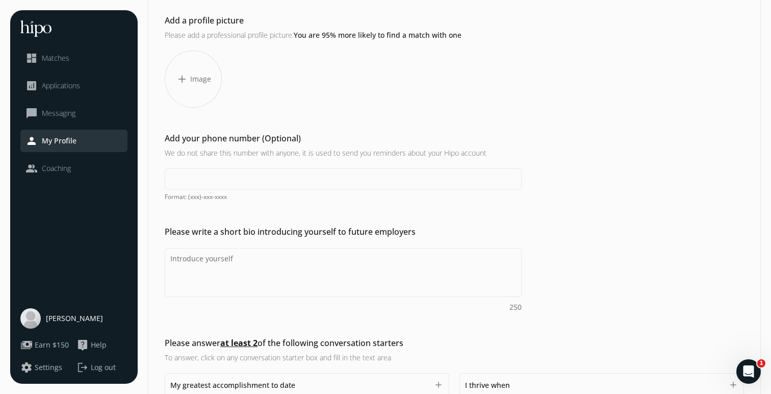
scroll to position [79, 0]
click at [416, 186] on input at bounding box center [343, 179] width 357 height 21
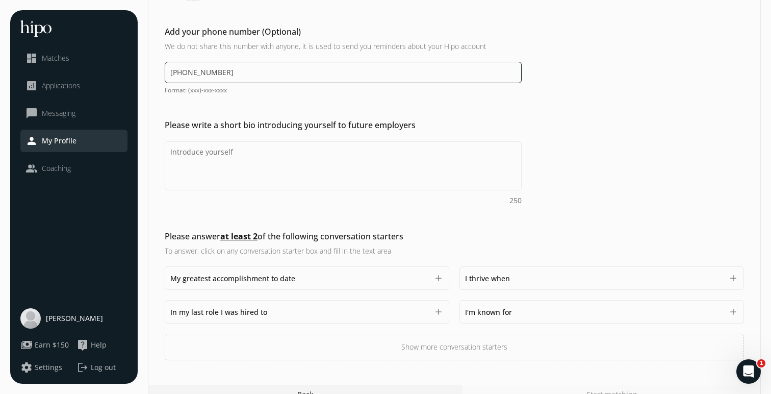
scroll to position [185, 0]
type input "[PHONE_NUMBER]"
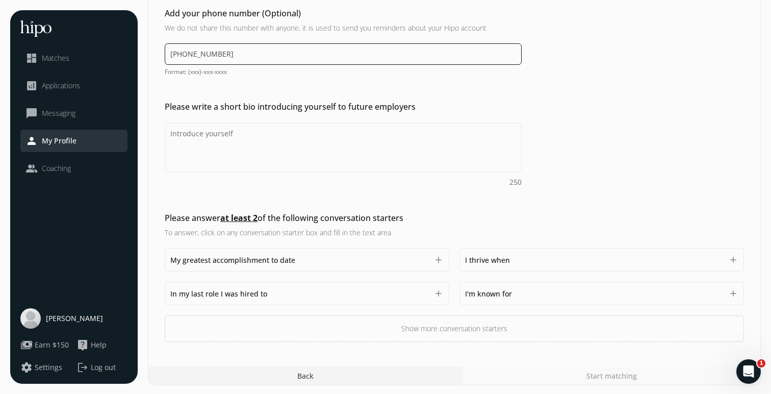
scroll to position [206, 0]
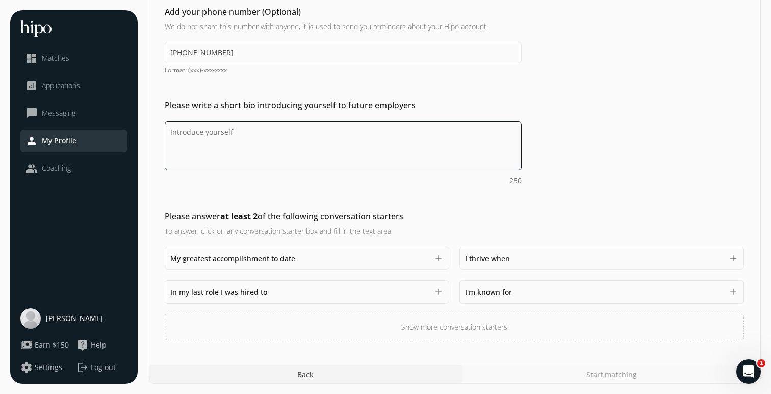
click at [234, 133] on textarea "Do you feel like we missed asking any questions that would improve your profile…" at bounding box center [343, 145] width 357 height 49
paste textarea "Dynamic Sales Enablement leader with over 16 years of proven success in driving…"
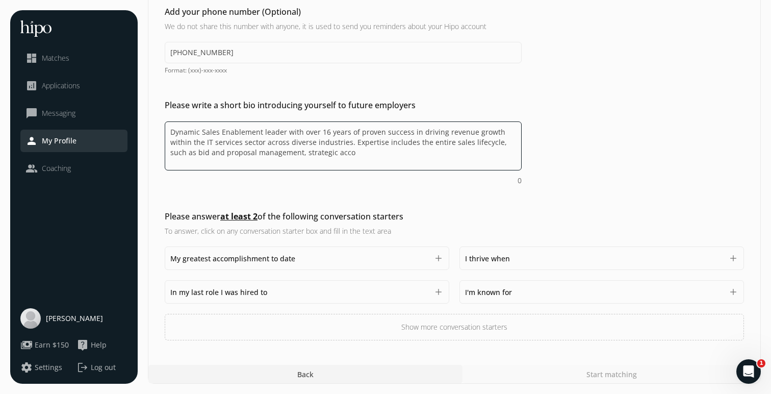
drag, startPoint x: 364, startPoint y: 157, endPoint x: 138, endPoint y: 137, distance: 226.8
click at [137, 135] on div "menu close dashboard Matches analytics Applications chat_bubble_outline Messagi…" at bounding box center [385, 93] width 751 height 579
click at [369, 157] on textarea "Dynamic Sales Enablement leader with over 16 years of proven success in driving…" at bounding box center [343, 145] width 357 height 49
click at [173, 132] on textarea "Dynamic Sales Enablement leader with over 16 years of proven success in driving…" at bounding box center [343, 145] width 357 height 49
click at [171, 132] on textarea "Dynamic Sales Enablement leader with over 16 years of proven success in driving…" at bounding box center [343, 145] width 357 height 49
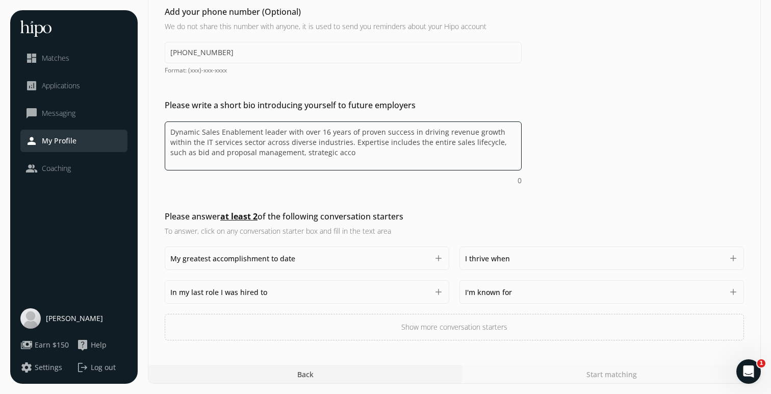
drag, startPoint x: 339, startPoint y: 153, endPoint x: 349, endPoint y: 144, distance: 13.4
click at [349, 144] on textarea "Dynamic Sales Enablement leader with over 16 years of proven success in driving…" at bounding box center [343, 145] width 357 height 49
click at [172, 131] on textarea "Dynamic Sales Enablement leader with over 16 years of proven success in driving…" at bounding box center [343, 145] width 357 height 49
click at [234, 145] on textarea "I'm a dynamic Sales Enablement leader with over 16 years of proven success in d…" at bounding box center [343, 145] width 357 height 49
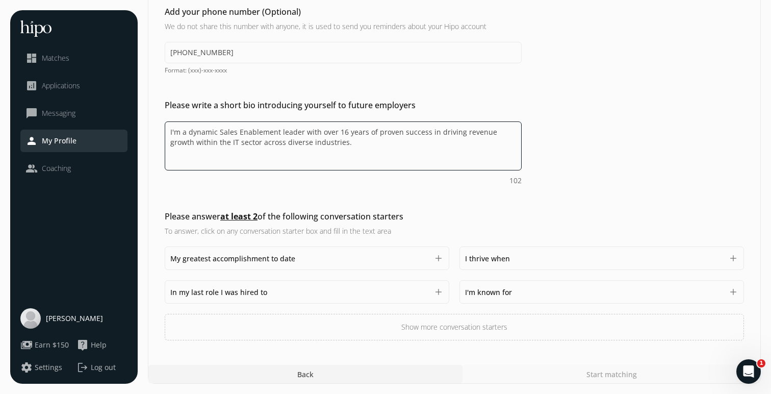
type textarea "I'm a dynamic Sales Enablement leader with over 16 years of proven success in d…"
click at [439, 261] on button "add" at bounding box center [439, 258] width 10 height 10
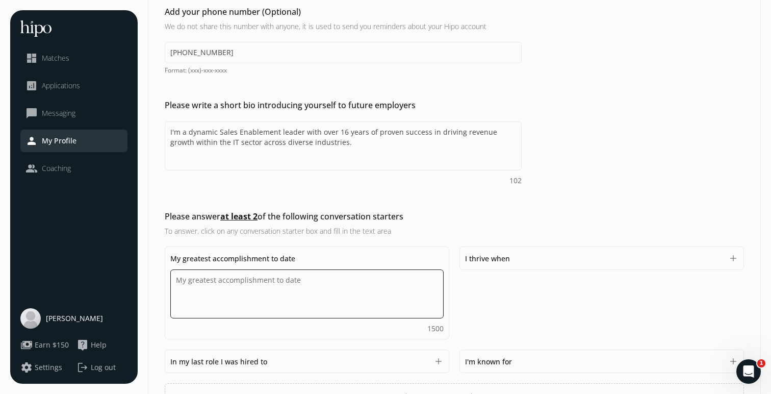
click at [376, 285] on textarea "Do you feel like we missed asking any questions that would improve your profile…" at bounding box center [306, 293] width 273 height 49
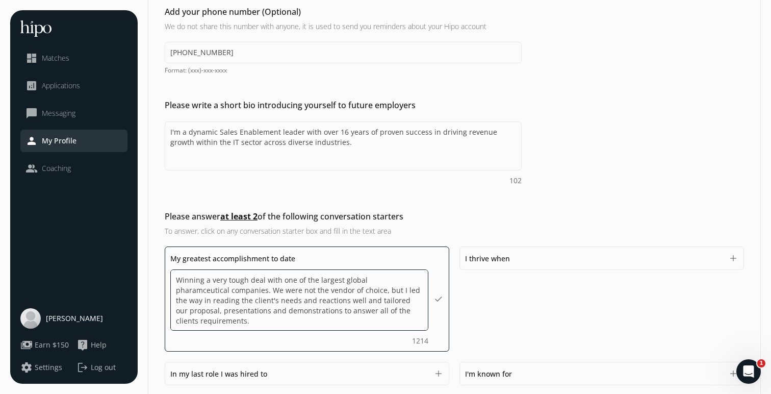
type textarea "Winning a very tough deal with one of the largest global pharamceutical compani…"
click at [449, 362] on div "I thrive when 1500 add" at bounding box center [307, 373] width 285 height 23
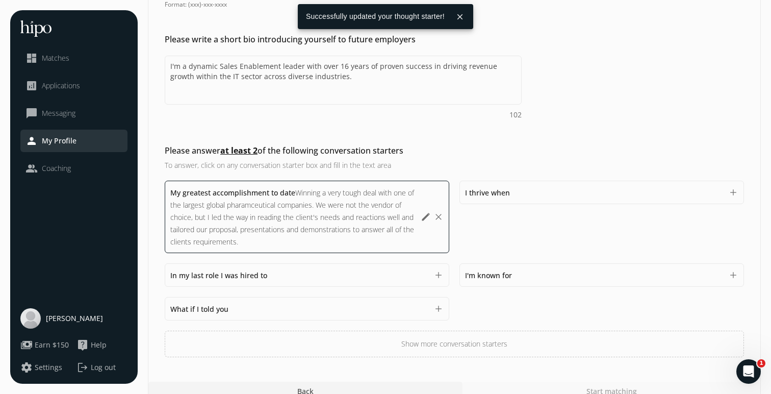
scroll to position [276, 0]
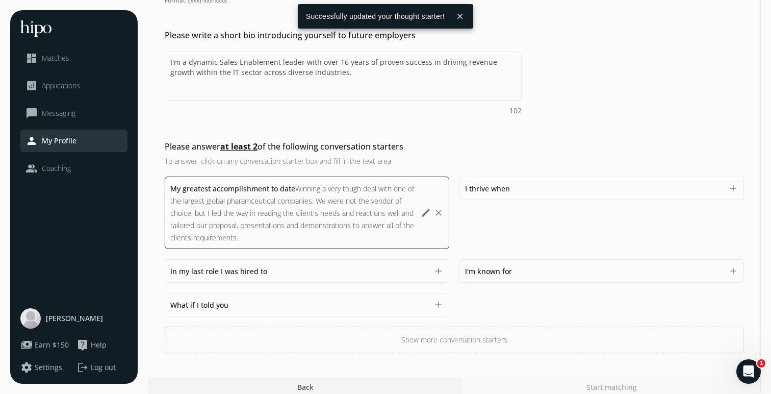
click at [734, 269] on button "add" at bounding box center [733, 271] width 10 height 10
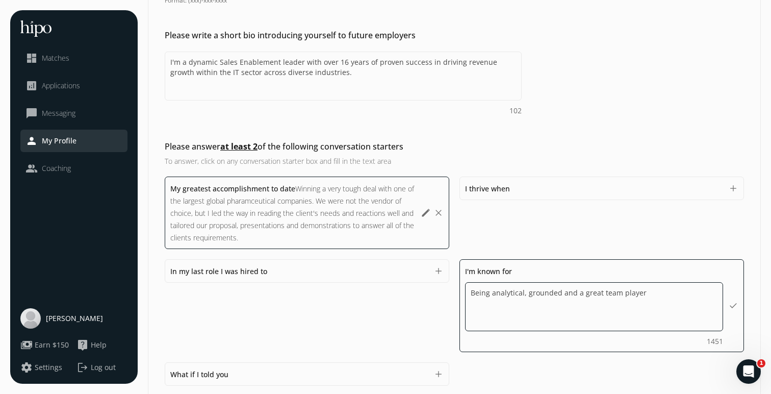
type textarea "Being analytical, grounded and a great team player."
click at [418, 337] on div "My greatest accomplishment to date Winning a very tough deal with one of the la…" at bounding box center [454, 299] width 579 height 246
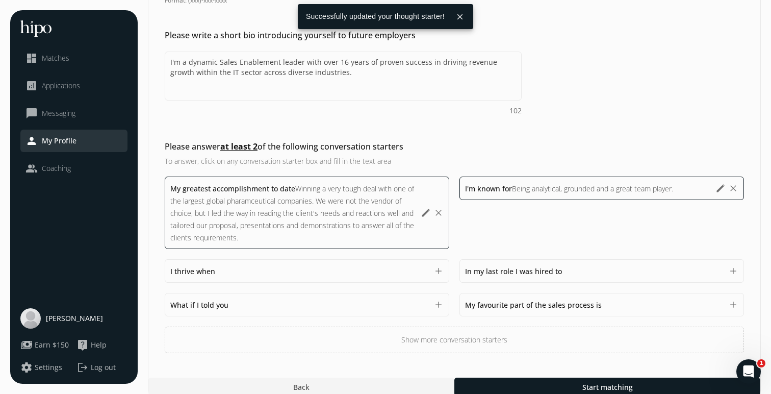
scroll to position [289, 0]
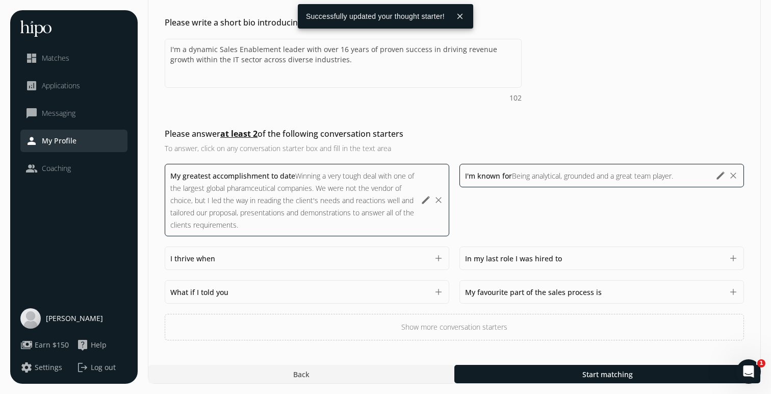
click at [718, 291] on div "My favourite part of the sales process is 1500" at bounding box center [594, 292] width 258 height 12
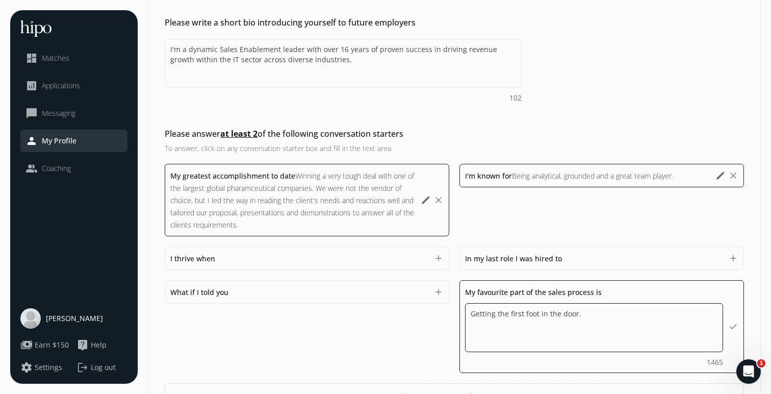
type textarea "Getting the first foot in the door."
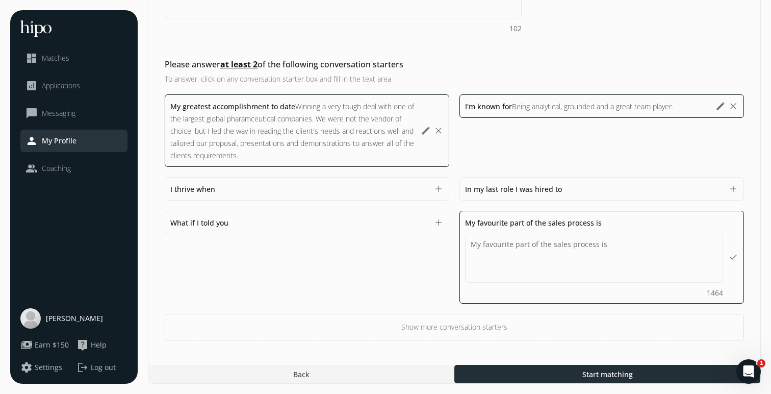
scroll to position [322, 0]
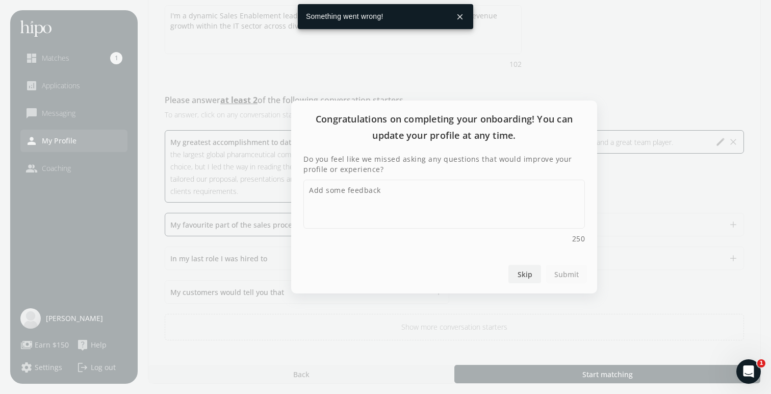
click at [536, 272] on div at bounding box center [524, 274] width 33 height 18
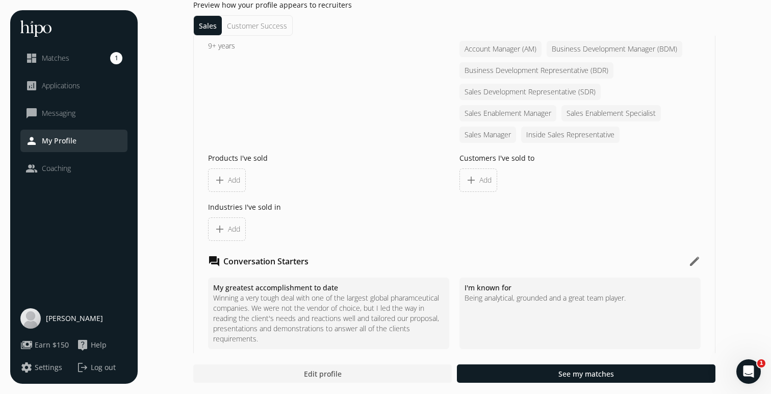
scroll to position [723, 0]
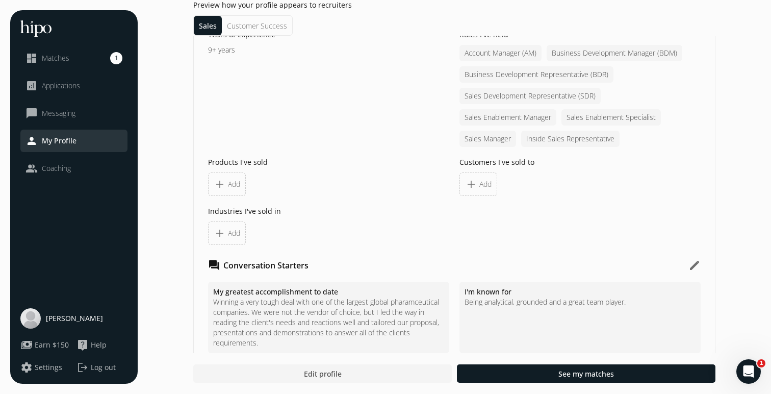
click at [224, 190] on span "add" at bounding box center [220, 184] width 12 height 12
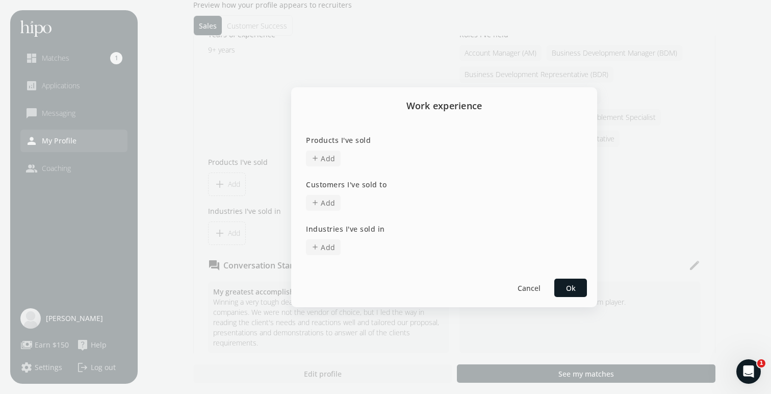
click at [322, 163] on span "Add" at bounding box center [328, 158] width 15 height 11
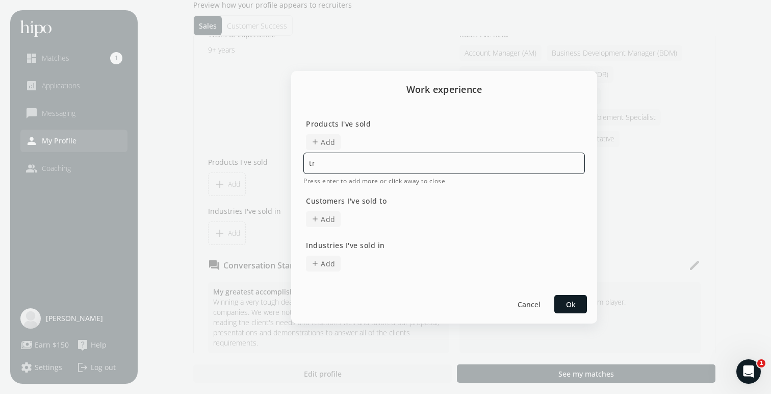
type input "t"
click at [329, 240] on div "Products I've sold add Add Press enter to add more or click away to close" at bounding box center [444, 257] width 282 height 34
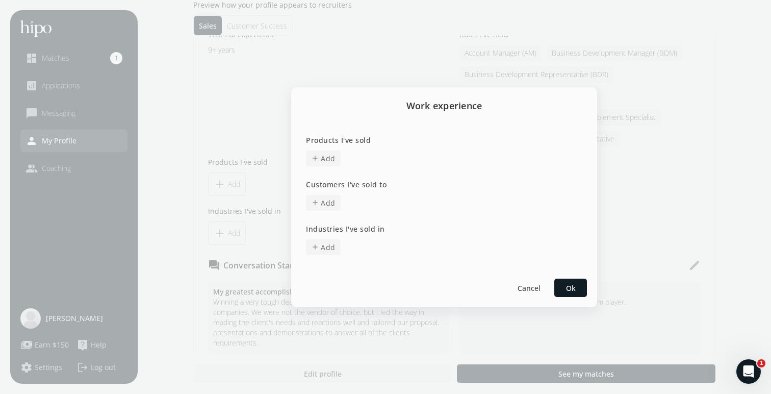
click at [326, 162] on span "Add" at bounding box center [328, 158] width 15 height 11
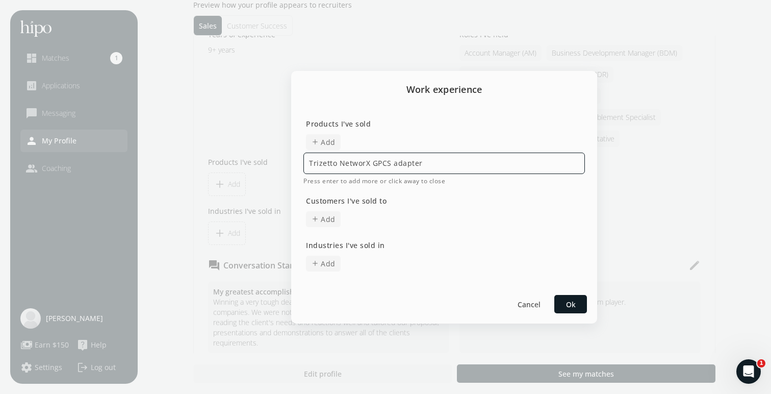
type input "Trizetto NetworX GPCS adapter"
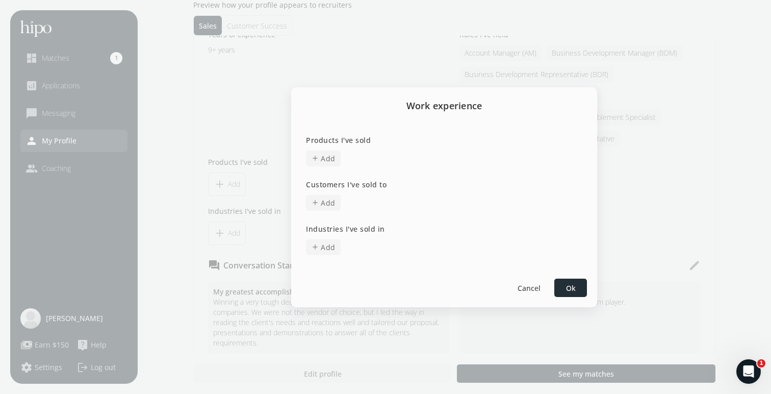
click at [572, 294] on div "Cancel Ok" at bounding box center [444, 287] width 306 height 39
click at [330, 156] on span "Add" at bounding box center [328, 158] width 15 height 11
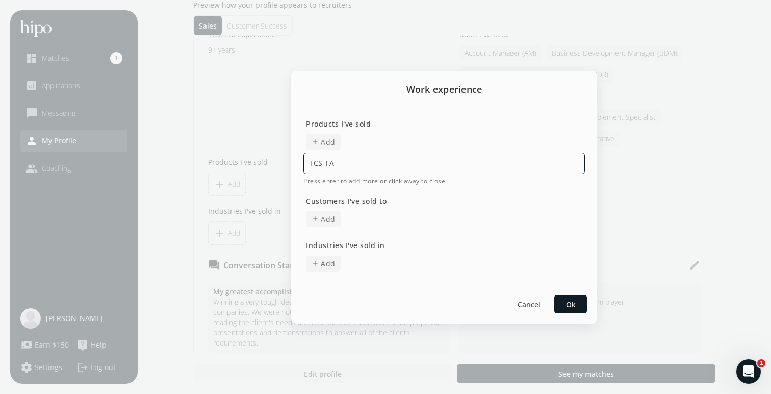
type input "TCS TAP"
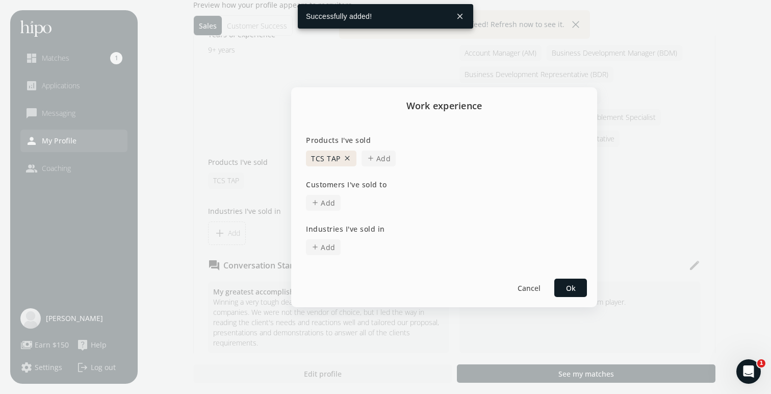
click at [381, 160] on span "Add" at bounding box center [383, 158] width 15 height 11
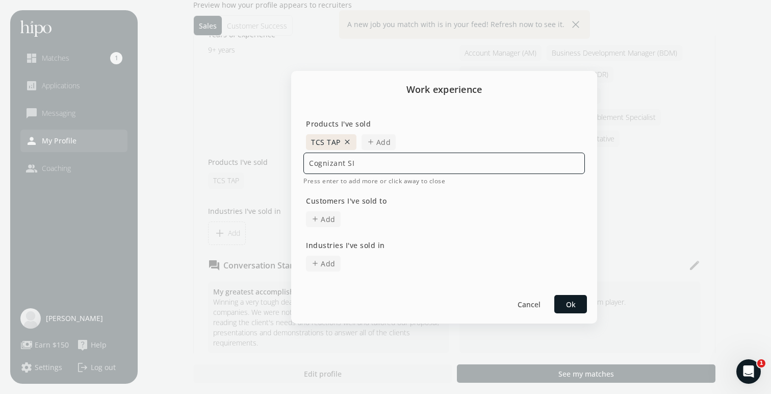
type input "Cognizant SIP"
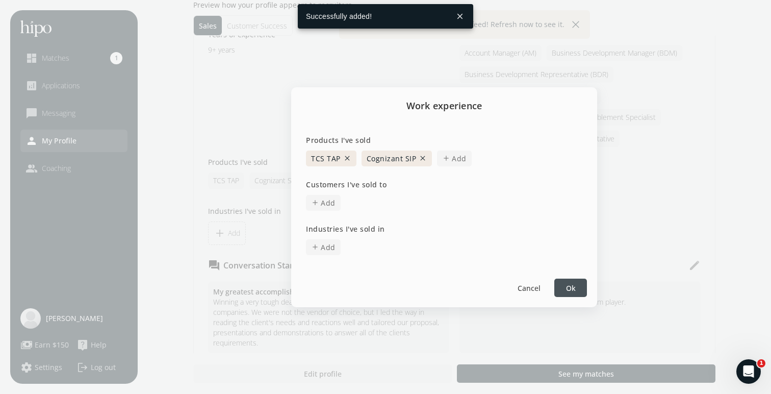
click at [448, 161] on span "add" at bounding box center [446, 158] width 8 height 8
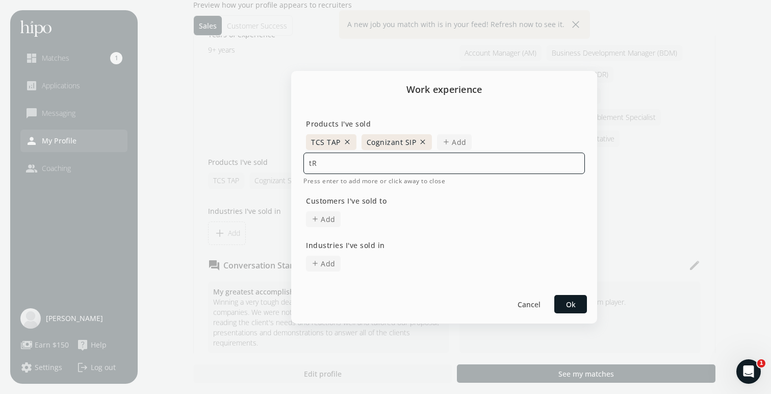
type input "t"
type input "Trizetto NetworX GPCS adapter"
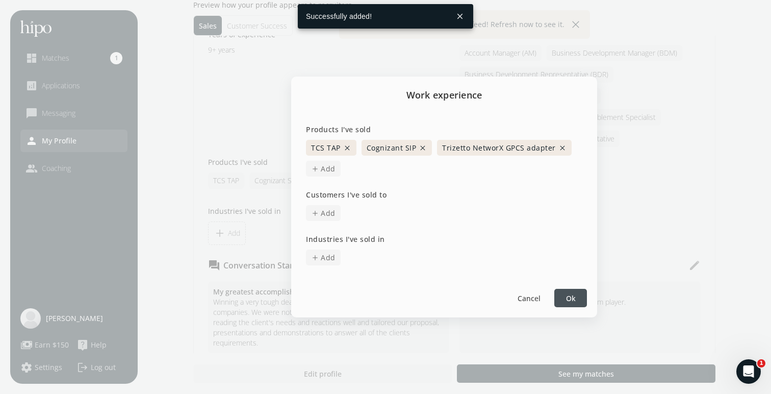
click at [324, 218] on span "Add" at bounding box center [328, 213] width 15 height 11
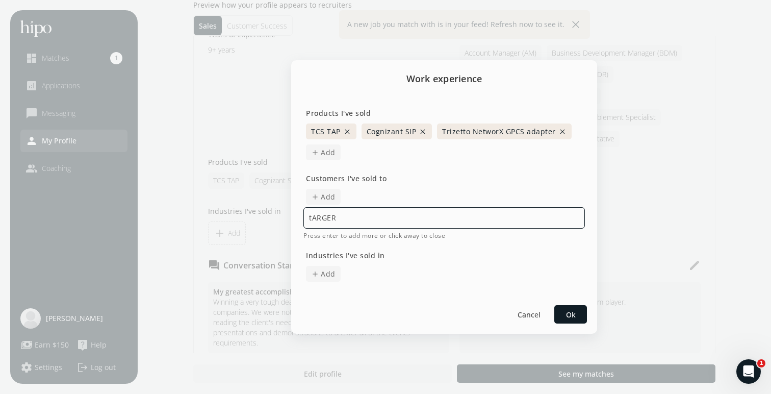
type input "tARGERT"
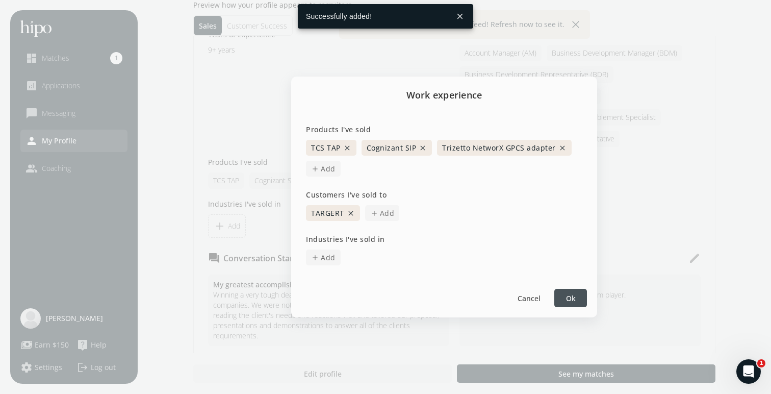
click at [351, 215] on button "close" at bounding box center [351, 213] width 8 height 8
click at [322, 208] on span "Add" at bounding box center [328, 213] width 15 height 11
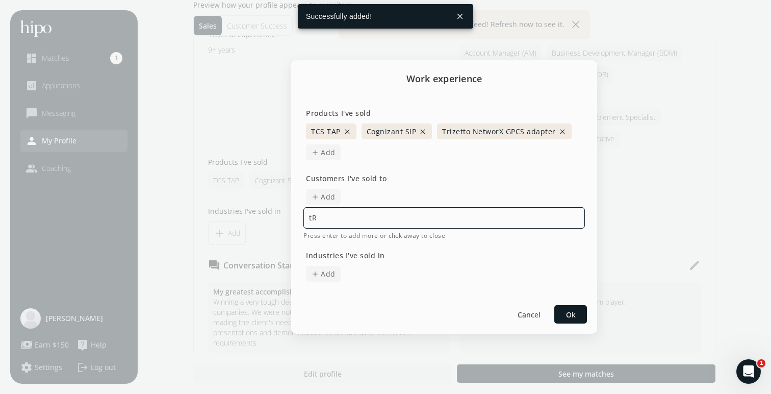
type input "t"
type input "Target"
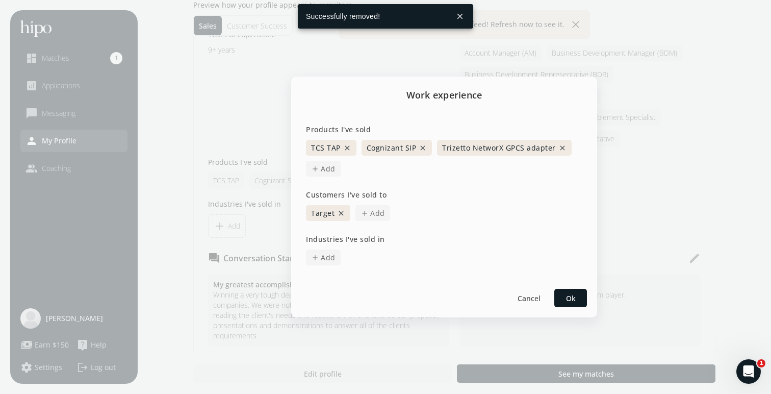
click at [367, 215] on span "add" at bounding box center [365, 213] width 8 height 8
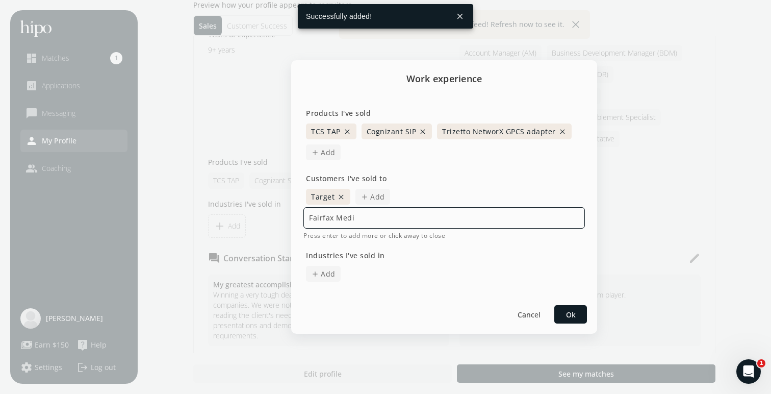
type input "Fairfax Media"
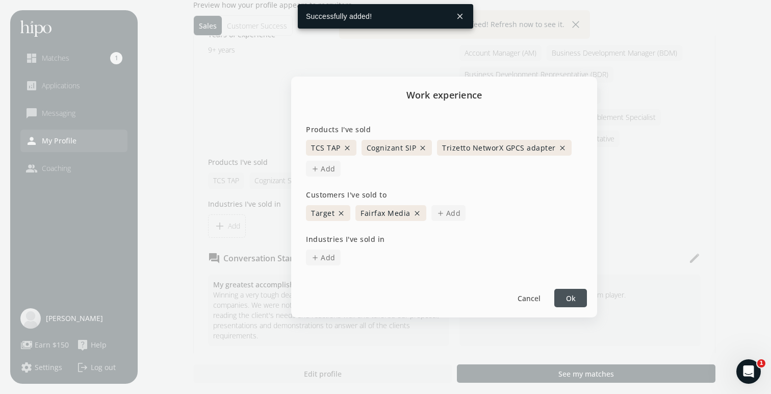
click at [447, 216] on span "Add" at bounding box center [453, 213] width 15 height 11
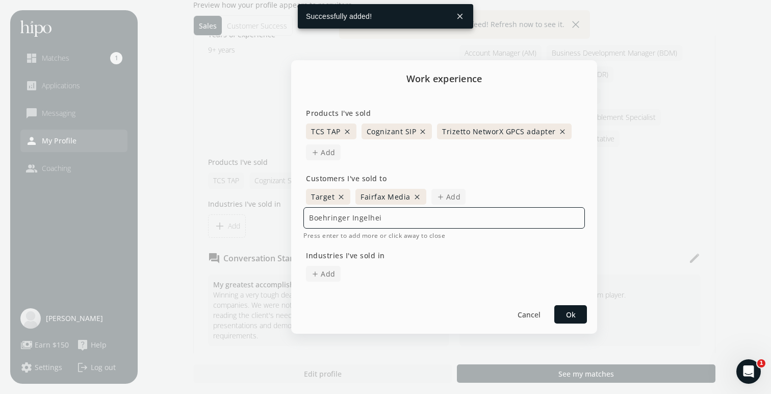
type input "Boehringer Ingelheim"
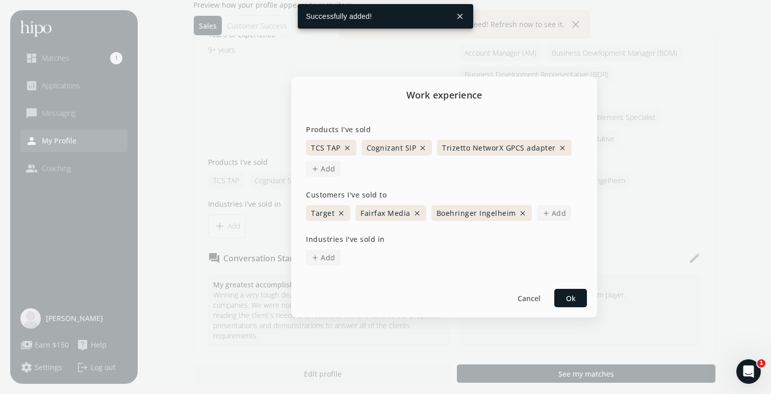
click at [555, 212] on span "Add" at bounding box center [559, 213] width 15 height 11
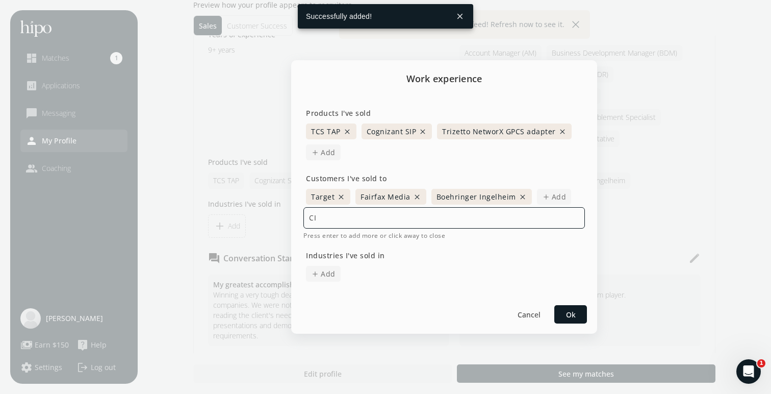
type input "C"
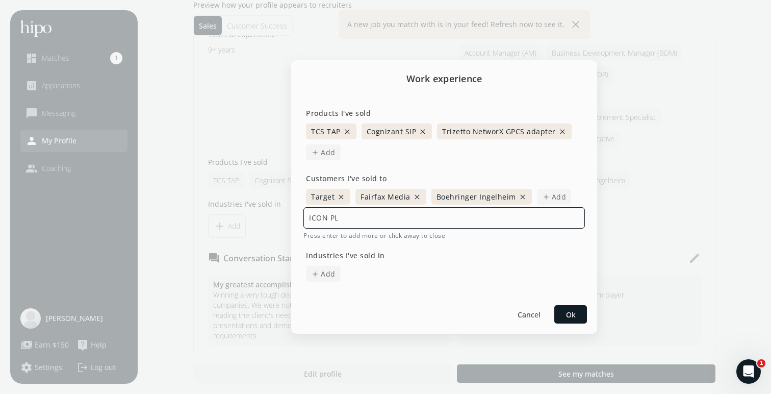
type input "ICON PLC"
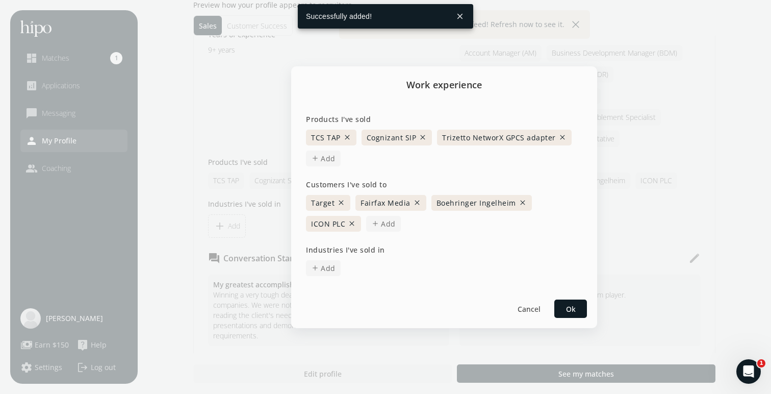
click at [383, 227] on span "Add" at bounding box center [388, 223] width 15 height 11
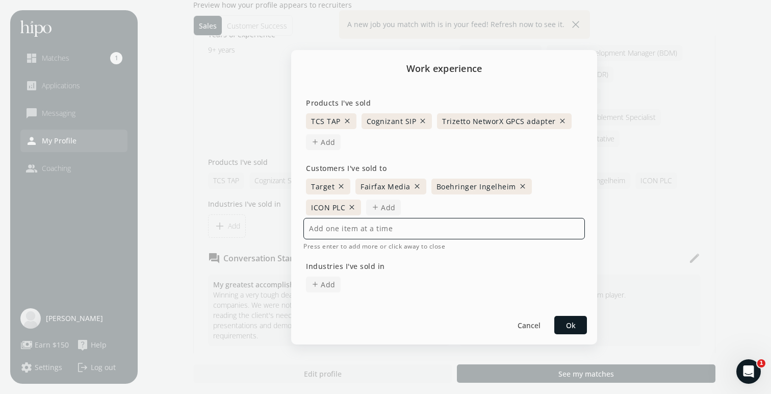
type input "n"
type input "Network Health"
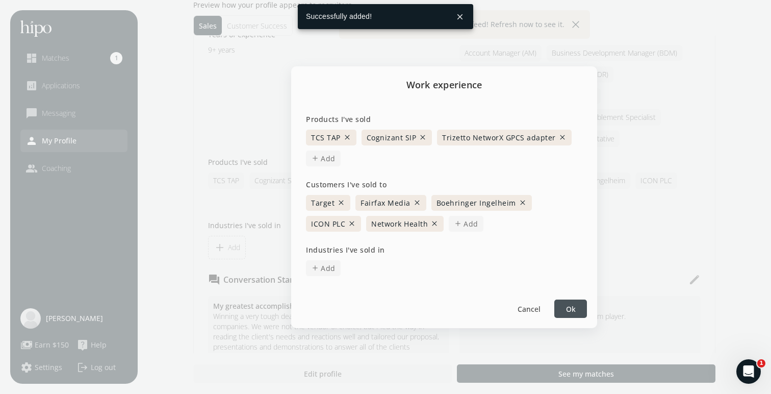
click at [470, 225] on span "Add" at bounding box center [471, 223] width 15 height 11
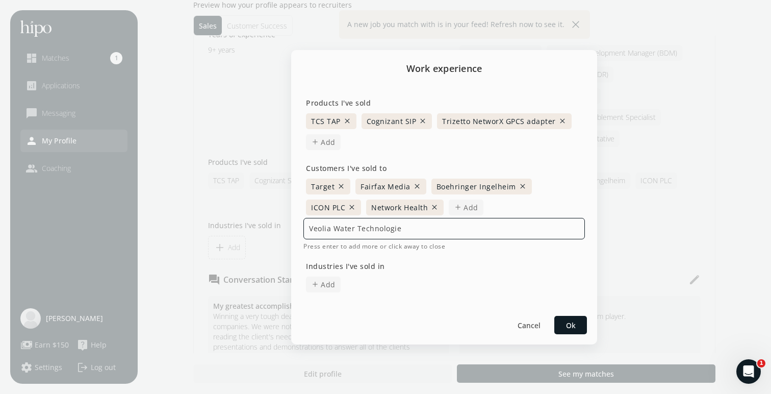
type input "Veolia Water Technologies"
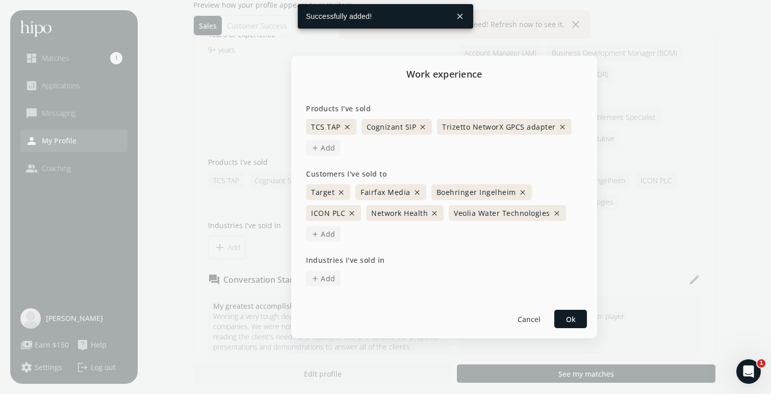
click at [330, 237] on span "Add" at bounding box center [328, 233] width 15 height 11
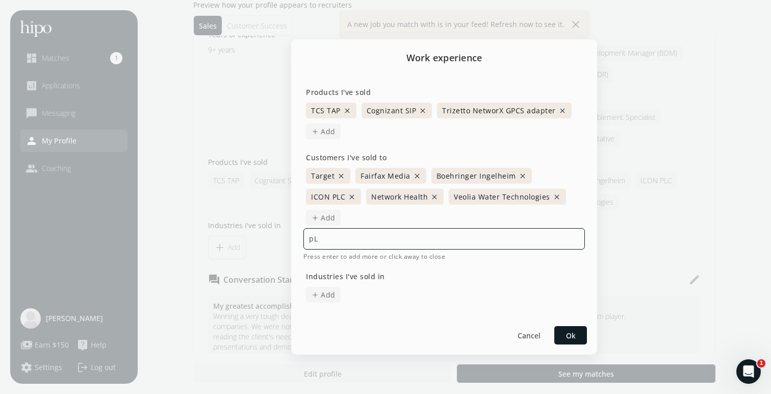
type input "p"
type input "Plan de Salud Menonita"
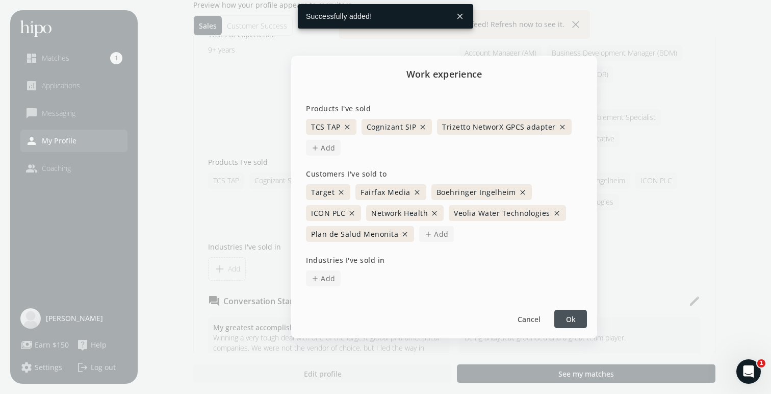
click at [329, 283] on span "Add" at bounding box center [328, 278] width 15 height 11
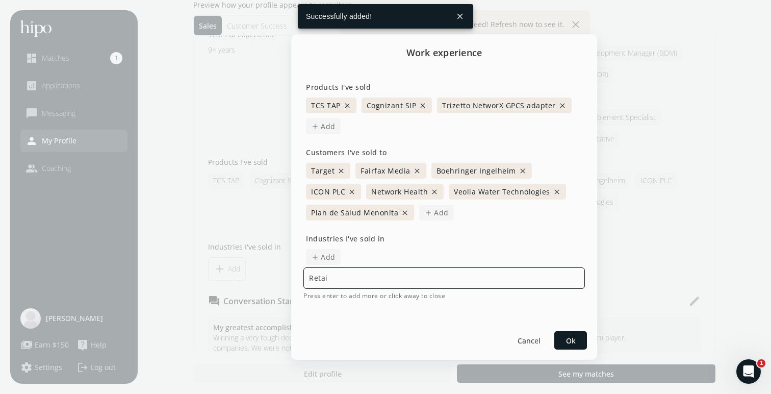
type input "Retail"
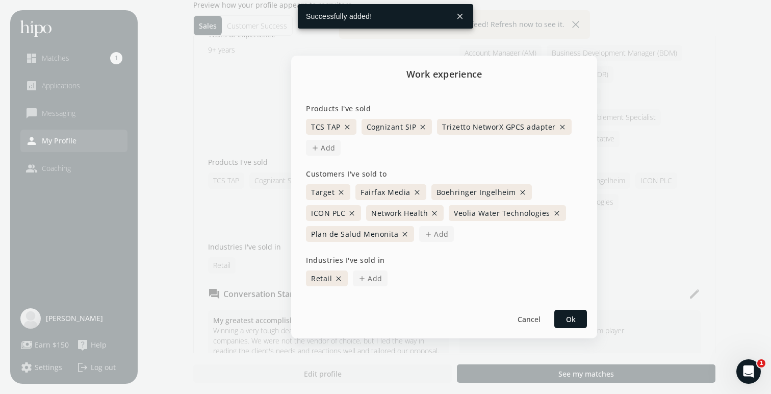
click at [341, 156] on span "add Add" at bounding box center [323, 148] width 35 height 16
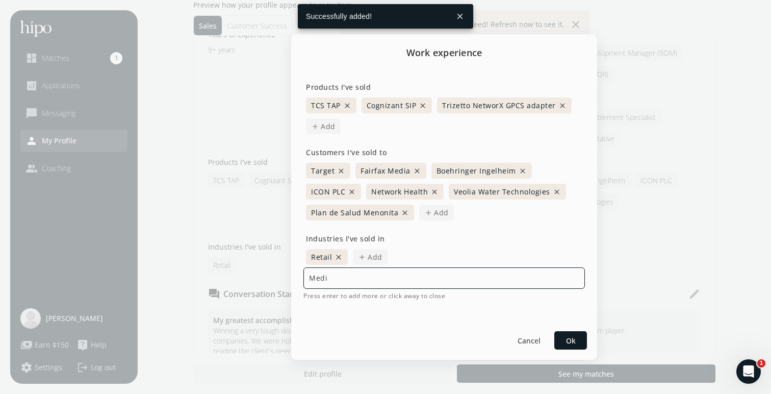
type input "Media"
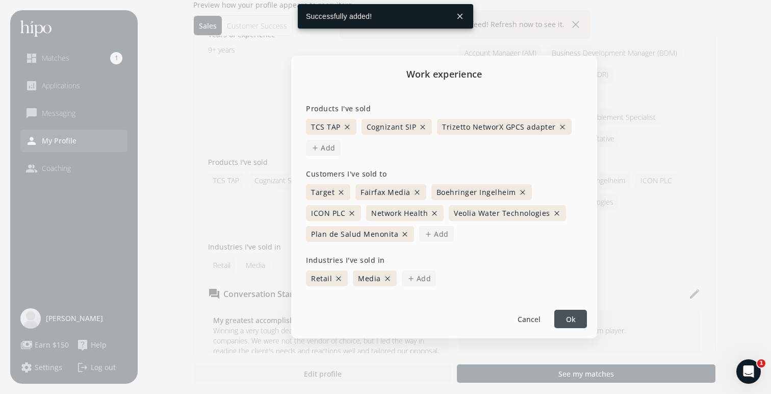
click at [417, 277] on span "Add" at bounding box center [424, 278] width 15 height 11
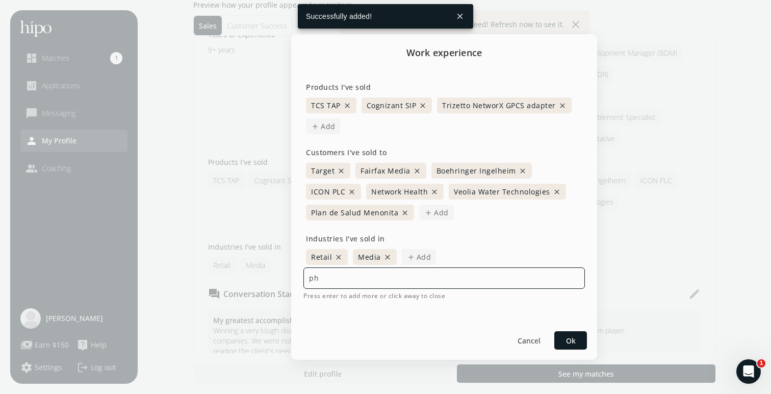
type input "p"
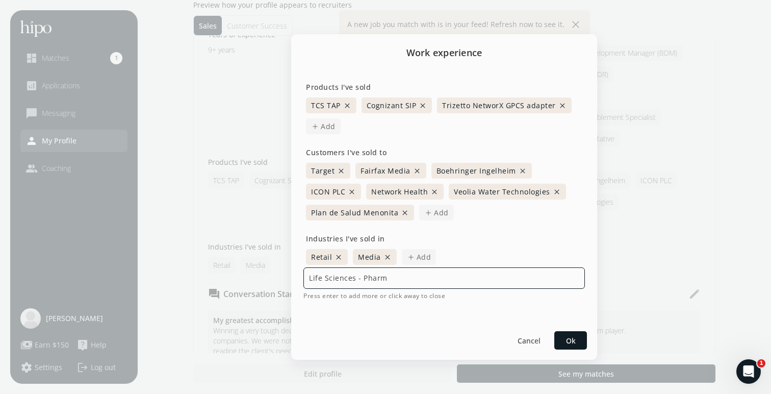
type input "Life Sciences - Pharma"
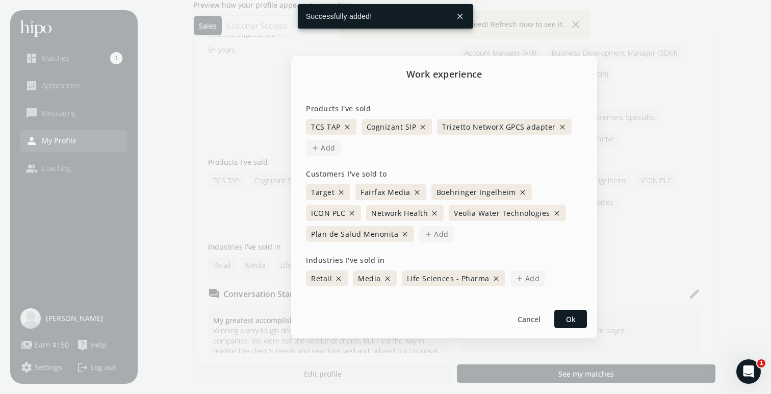
click at [512, 284] on span "add Add" at bounding box center [528, 278] width 35 height 16
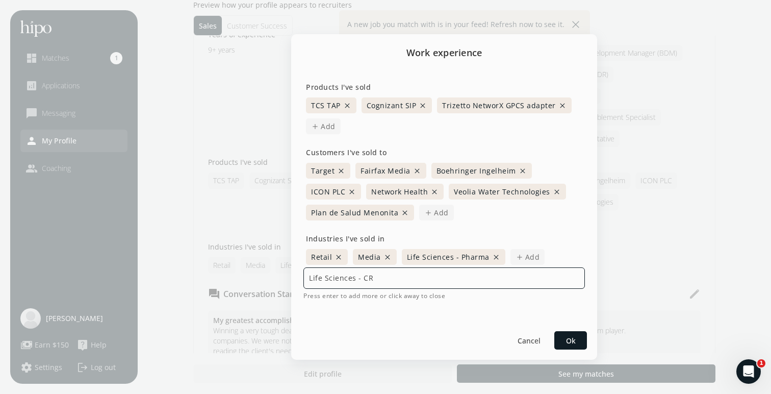
type input "Life Sciences - CRO"
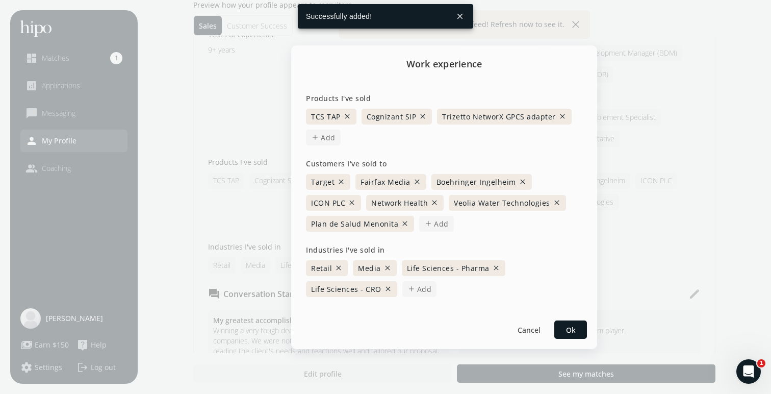
click at [417, 287] on span "Add" at bounding box center [424, 289] width 15 height 11
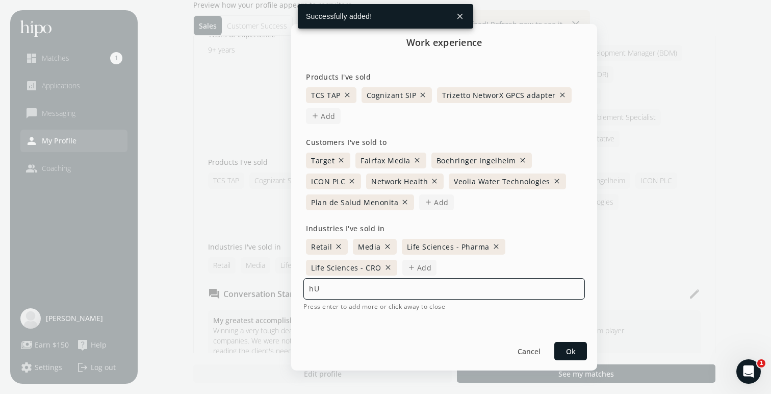
type input "h"
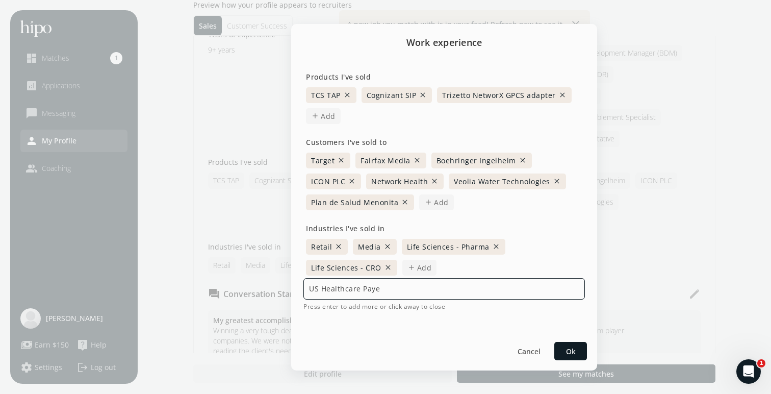
type input "US Healthcare Payer"
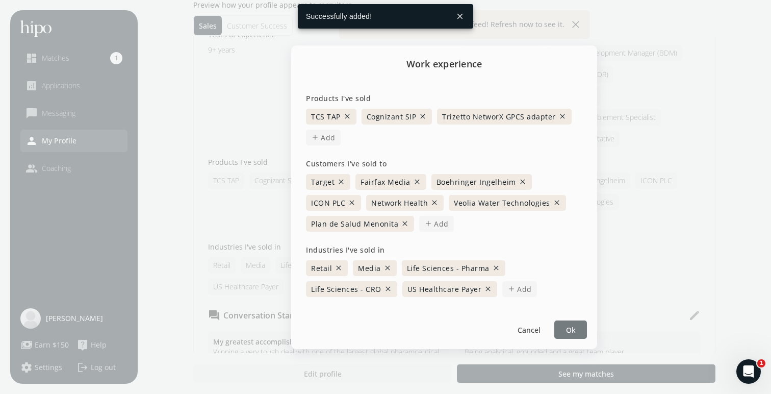
click at [574, 328] on span "Ok" at bounding box center [571, 329] width 10 height 11
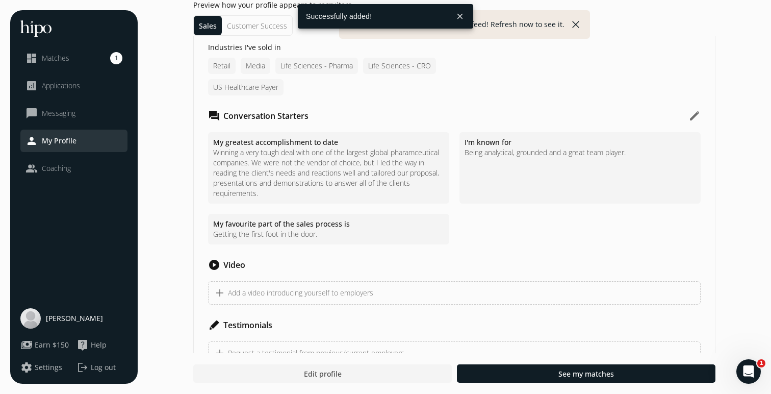
scroll to position [949, 0]
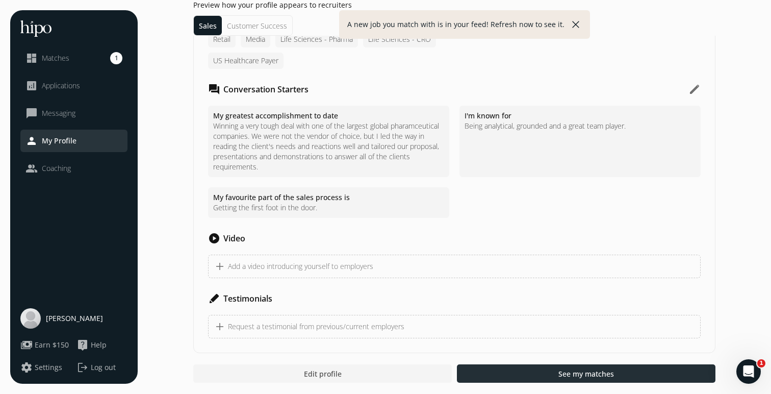
click at [583, 376] on span "See my matches" at bounding box center [586, 373] width 56 height 11
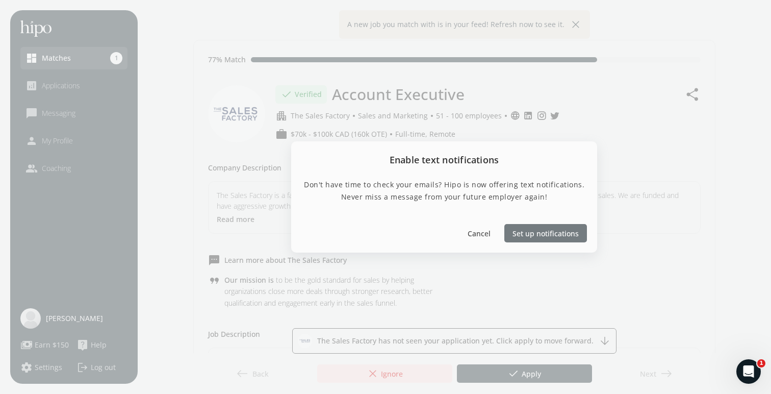
click at [548, 234] on span "Set up notifications" at bounding box center [546, 232] width 66 height 11
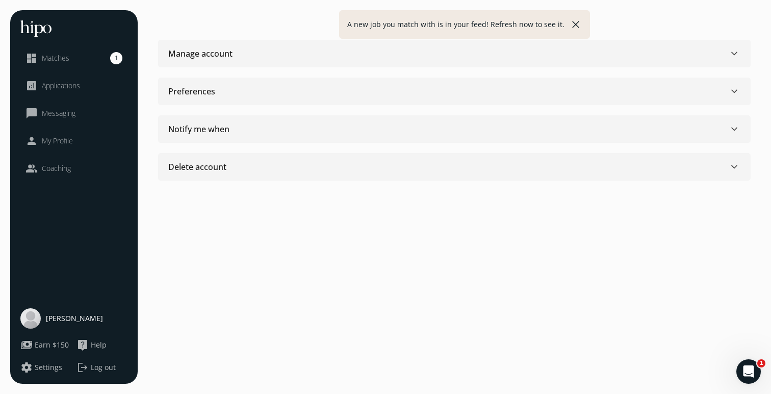
click at [72, 63] on link "dashboard Matches 1" at bounding box center [74, 58] width 97 height 12
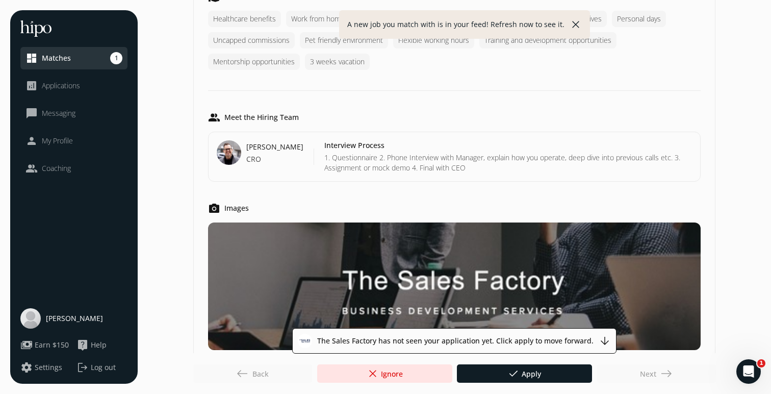
scroll to position [832, 0]
